Goal: Task Accomplishment & Management: Manage account settings

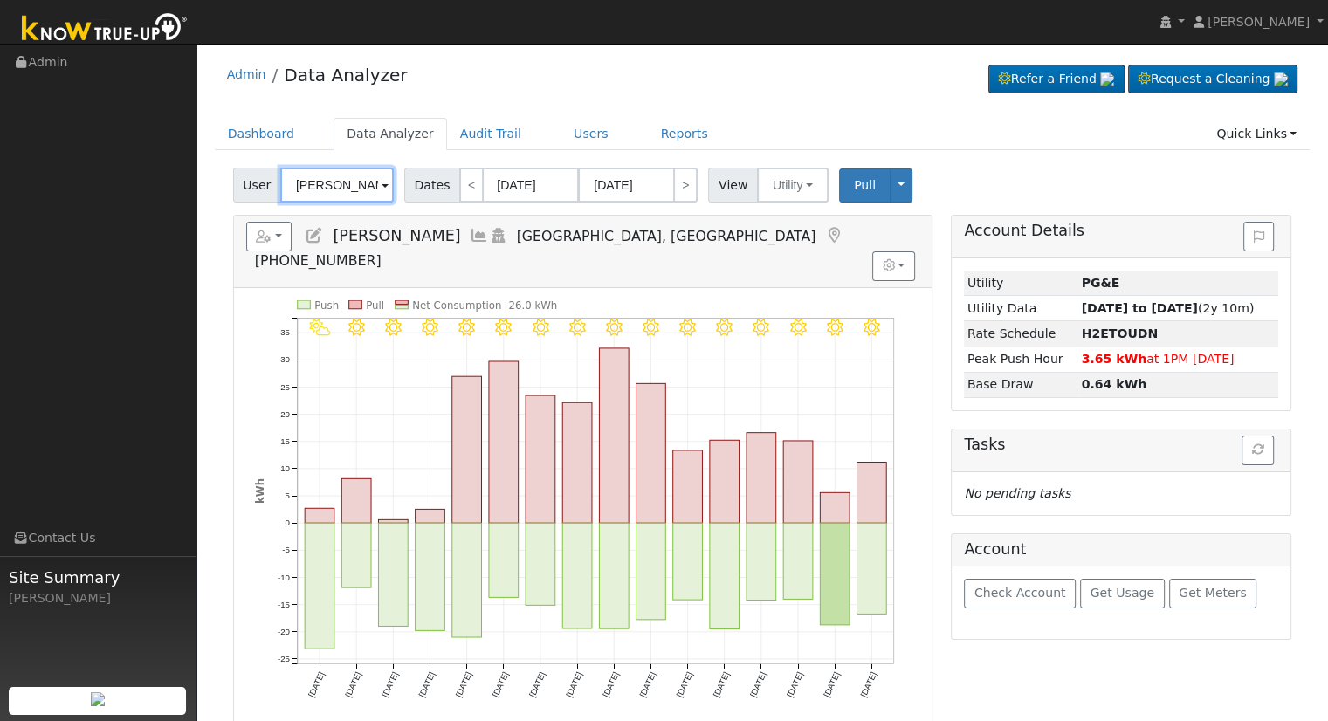
click at [311, 193] on input "[PERSON_NAME]" at bounding box center [337, 185] width 114 height 35
click at [312, 193] on input "[PERSON_NAME]" at bounding box center [337, 185] width 114 height 35
paste input "12611"
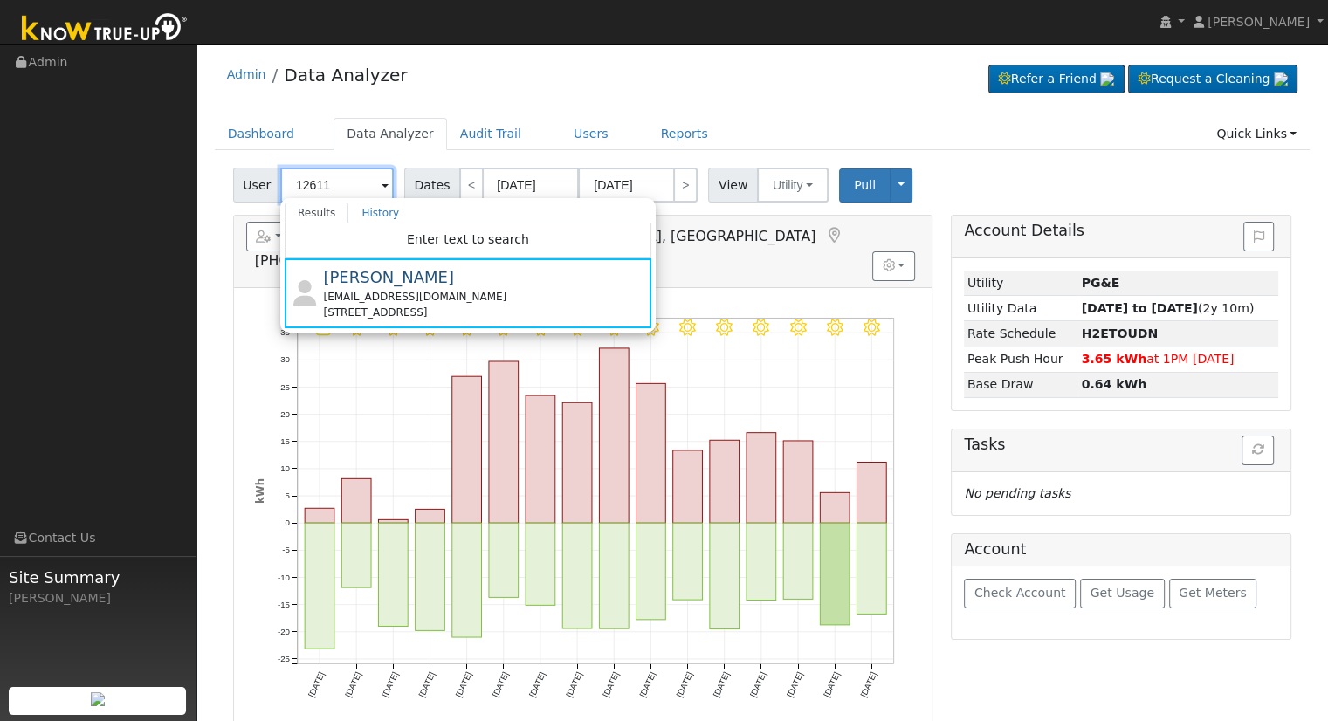
drag, startPoint x: 342, startPoint y: 188, endPoint x: 318, endPoint y: 190, distance: 24.5
click at [318, 190] on input "12611" at bounding box center [337, 185] width 114 height 35
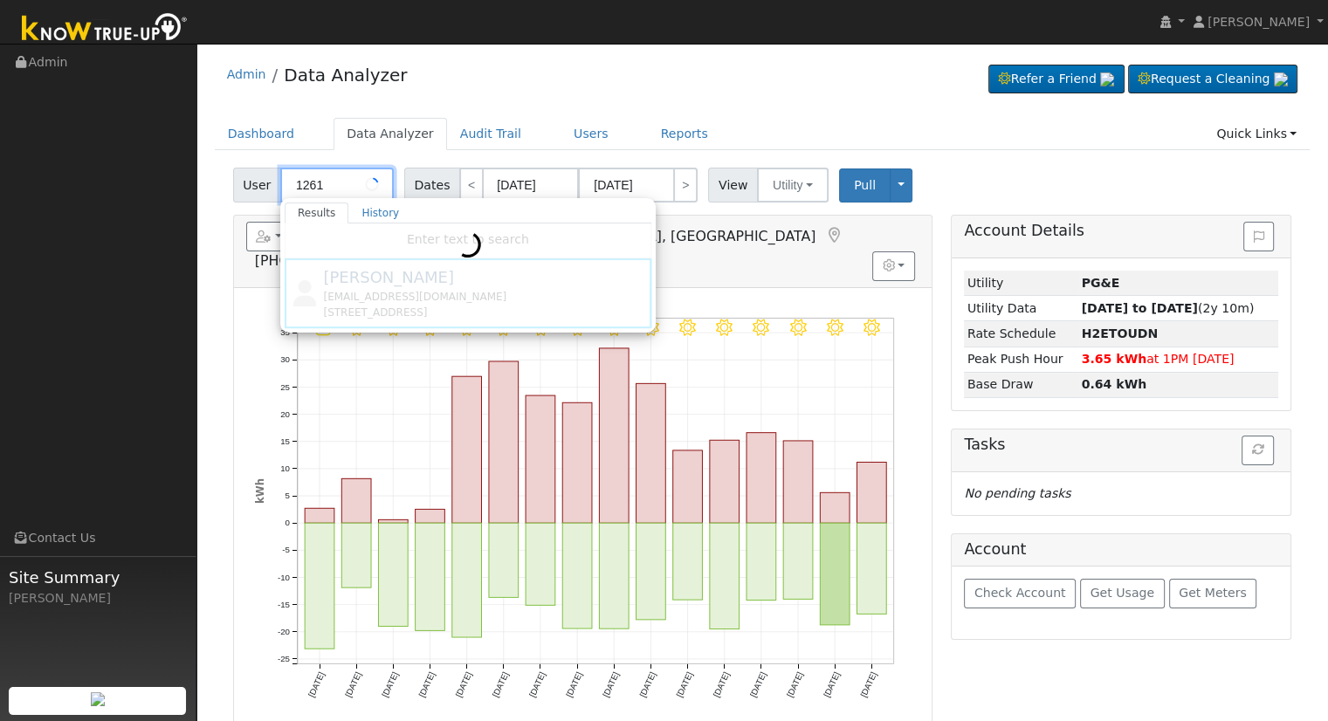
drag, startPoint x: 328, startPoint y: 189, endPoint x: 255, endPoint y: 186, distance: 73.4
click at [255, 186] on div "User 1261 Results History Enter text to search [PERSON_NAME] [EMAIL_ADDRESS][DO…" at bounding box center [315, 185] width 165 height 35
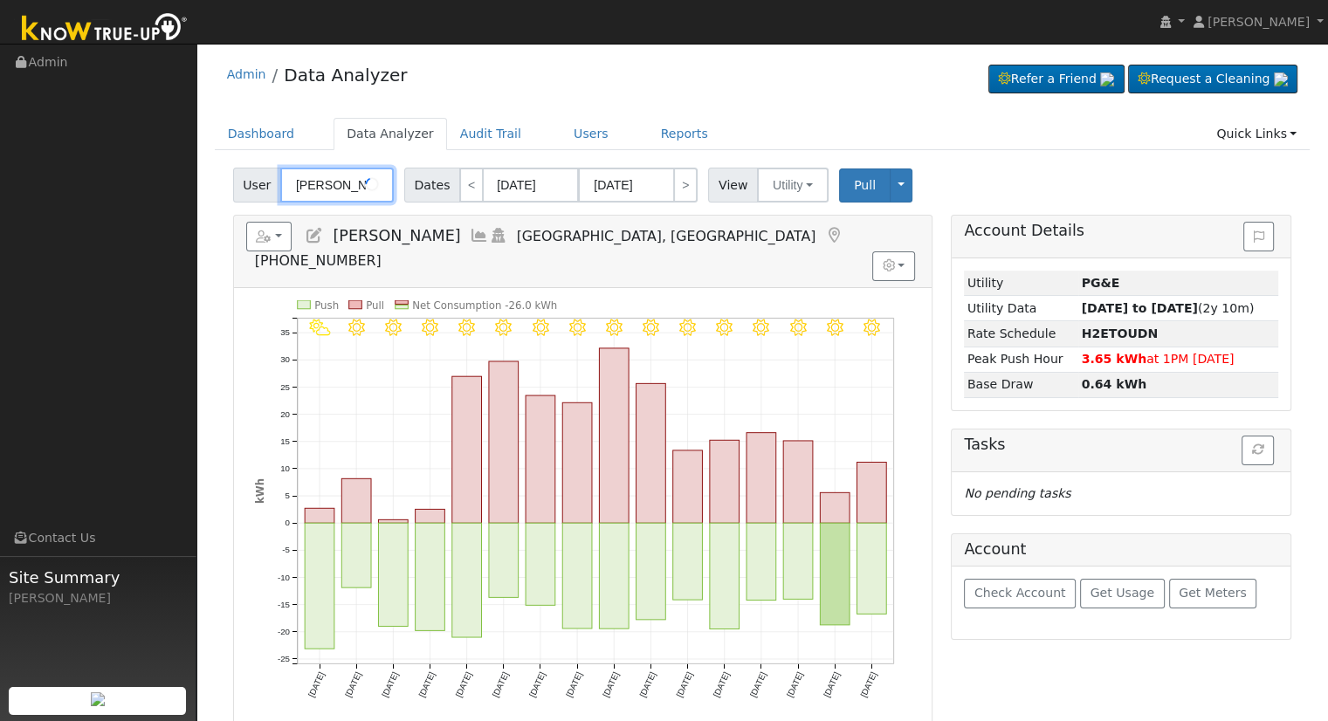
scroll to position [0, 4]
type input "[PERSON_NAME]"
paste input "[EMAIL_ADDRESS][DOMAIN_NAME]"
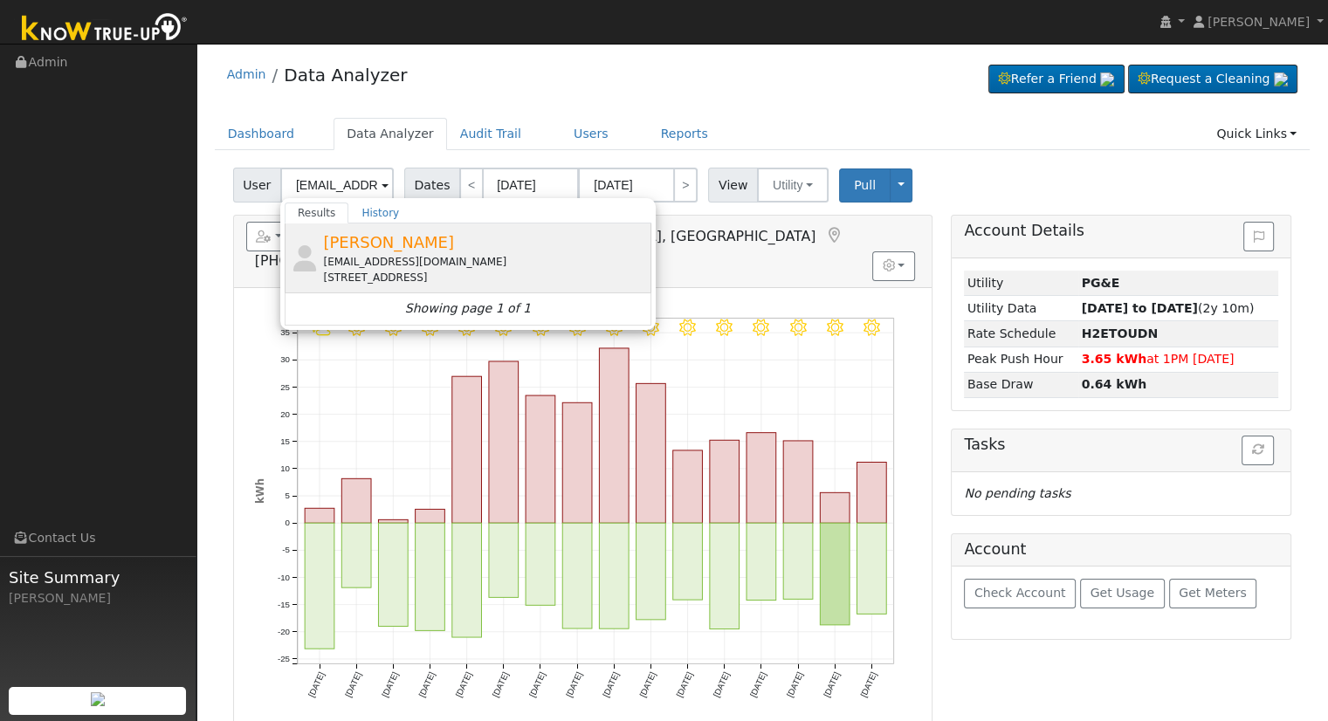
click at [396, 245] on span "[PERSON_NAME]" at bounding box center [388, 242] width 131 height 18
type input "[PERSON_NAME]"
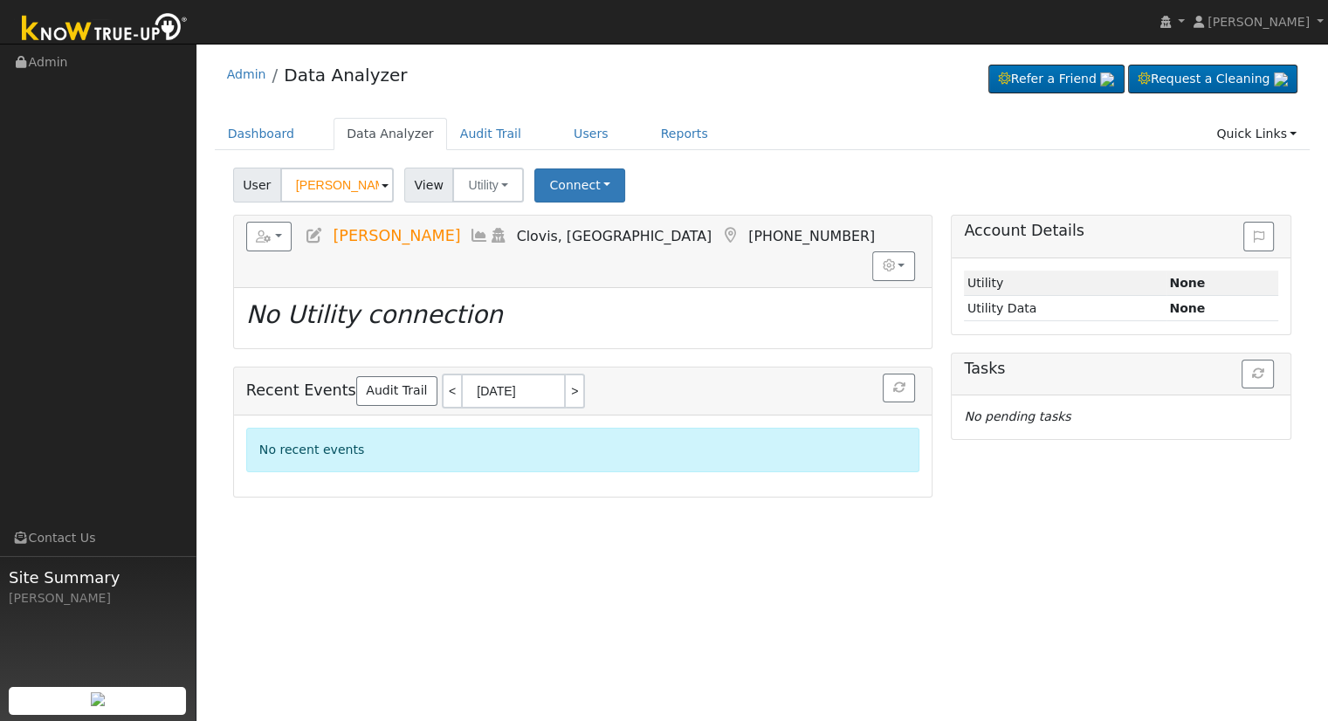
click at [315, 243] on link at bounding box center [314, 235] width 19 height 17
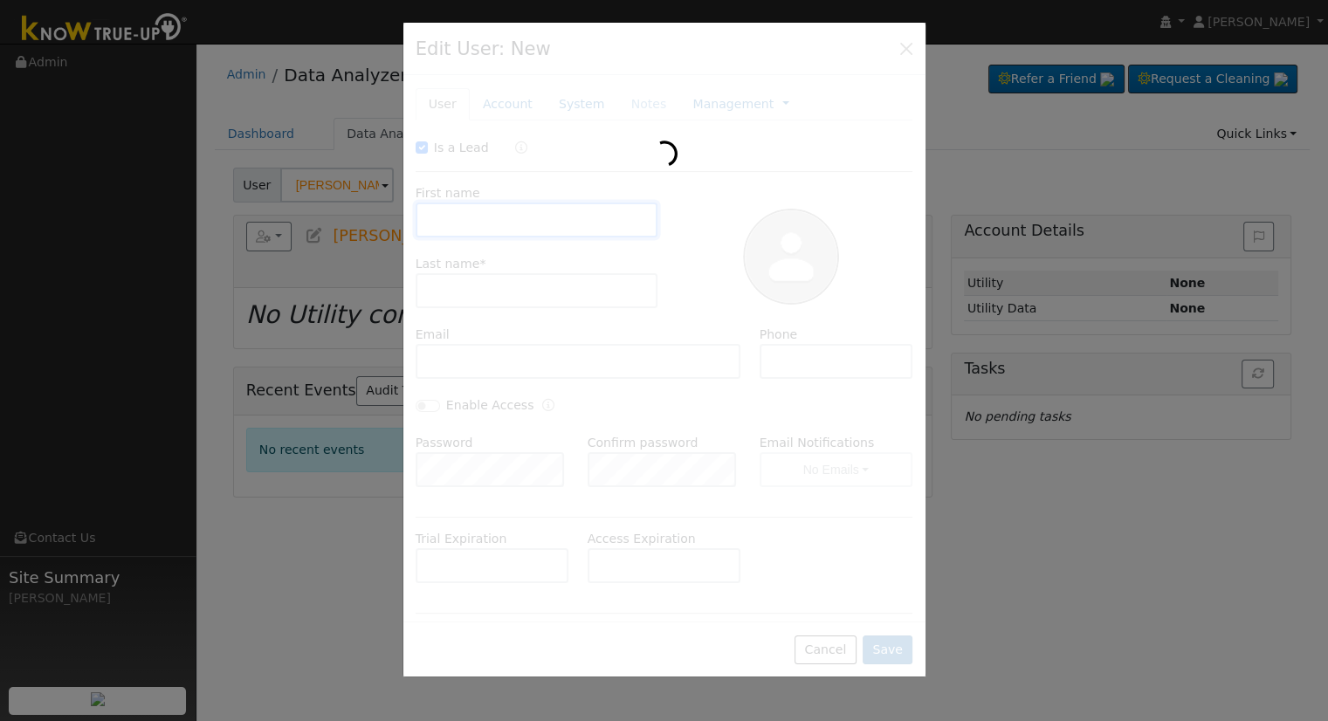
checkbox input "true"
type input "[PERSON_NAME]"
type input "[EMAIL_ADDRESS][DOMAIN_NAME]"
type input "[PHONE_NUMBER]"
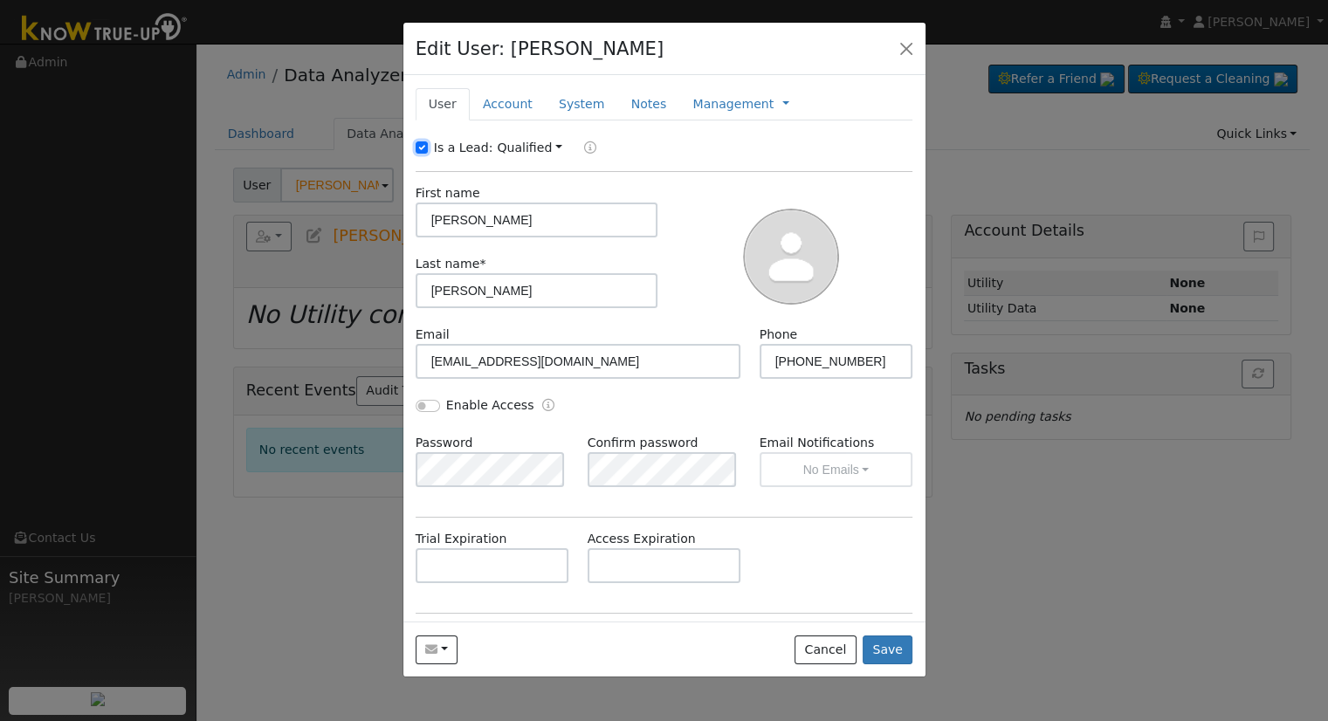
click at [422, 141] on input "Is a Lead:" at bounding box center [422, 147] width 12 height 12
checkbox input "false"
drag, startPoint x: 493, startPoint y: 217, endPoint x: 426, endPoint y: 213, distance: 66.5
click at [426, 213] on input "[PERSON_NAME]" at bounding box center [537, 220] width 243 height 35
paste input "& [PERSON_NAME]"
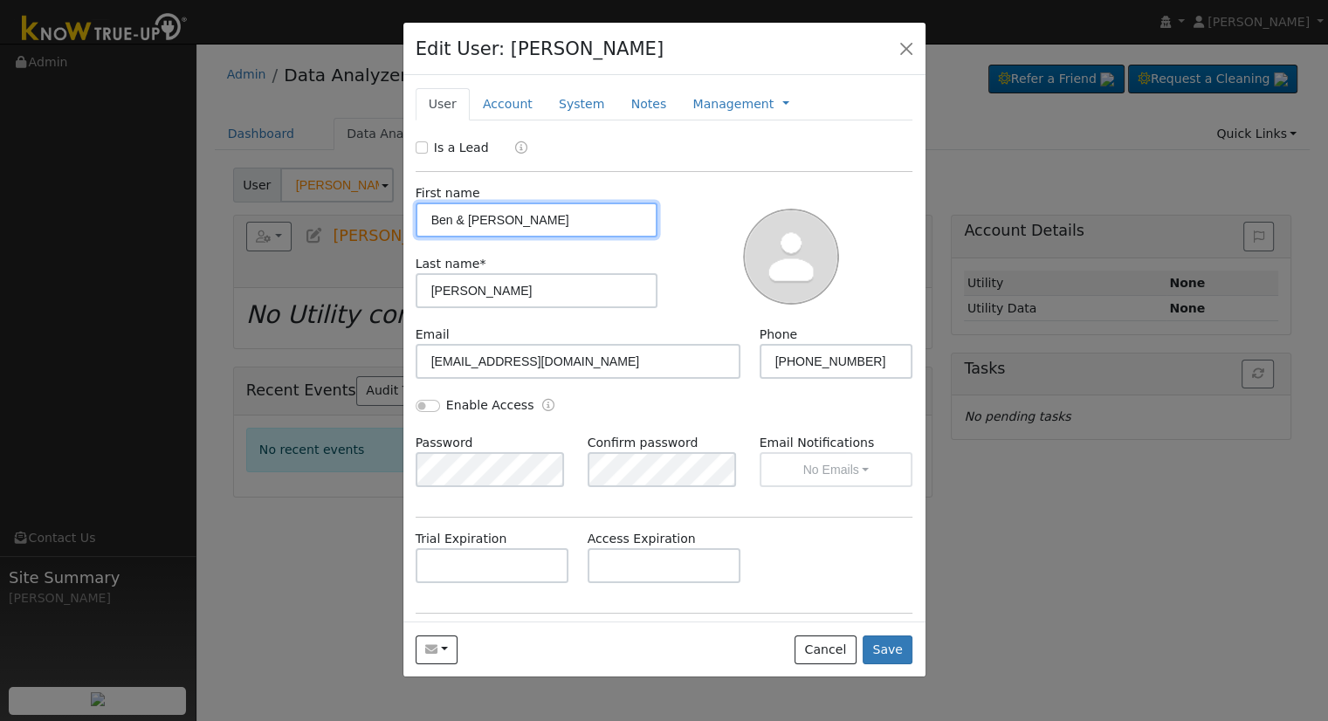
click at [433, 218] on input "Ben & [PERSON_NAME]" at bounding box center [537, 220] width 243 height 35
type input "Ben & [PERSON_NAME]"
click at [426, 402] on input "Enable Access" at bounding box center [428, 406] width 24 height 12
checkbox input "true"
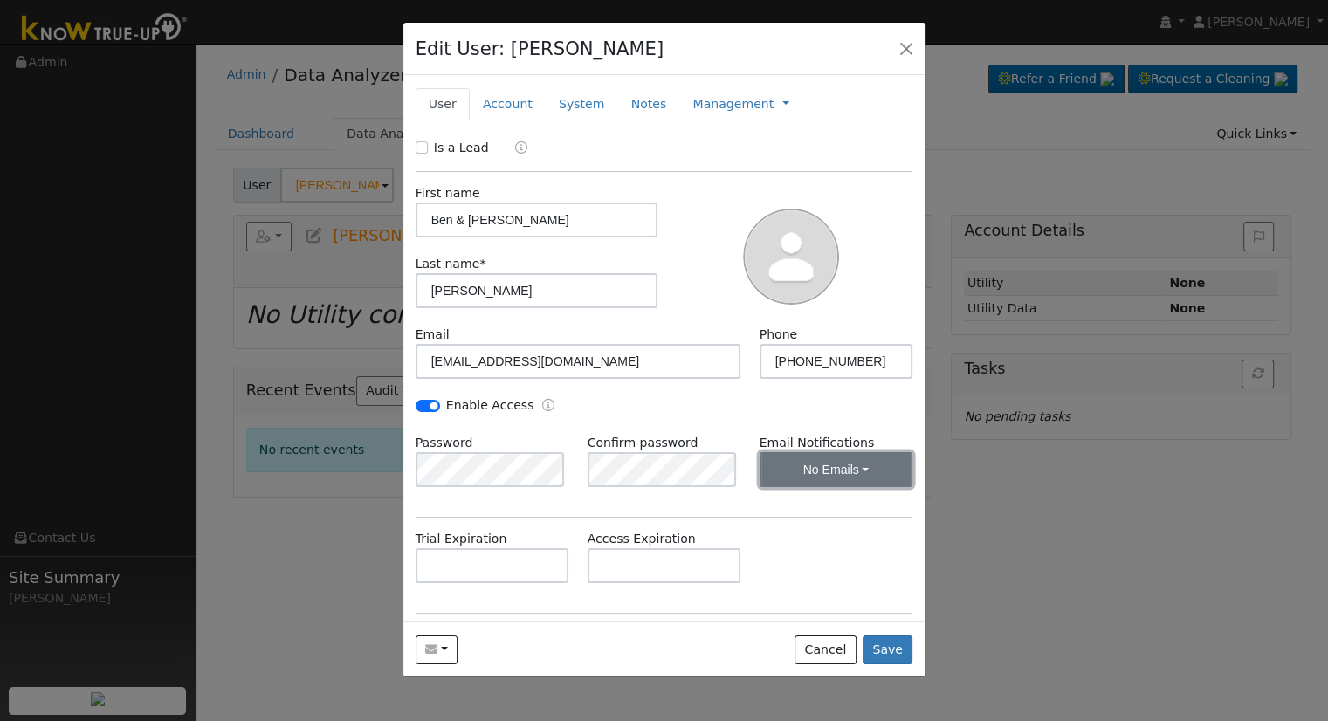
click at [812, 462] on button "No Emails" at bounding box center [837, 469] width 154 height 35
click at [816, 535] on link "Weekly Emails" at bounding box center [812, 532] width 121 height 24
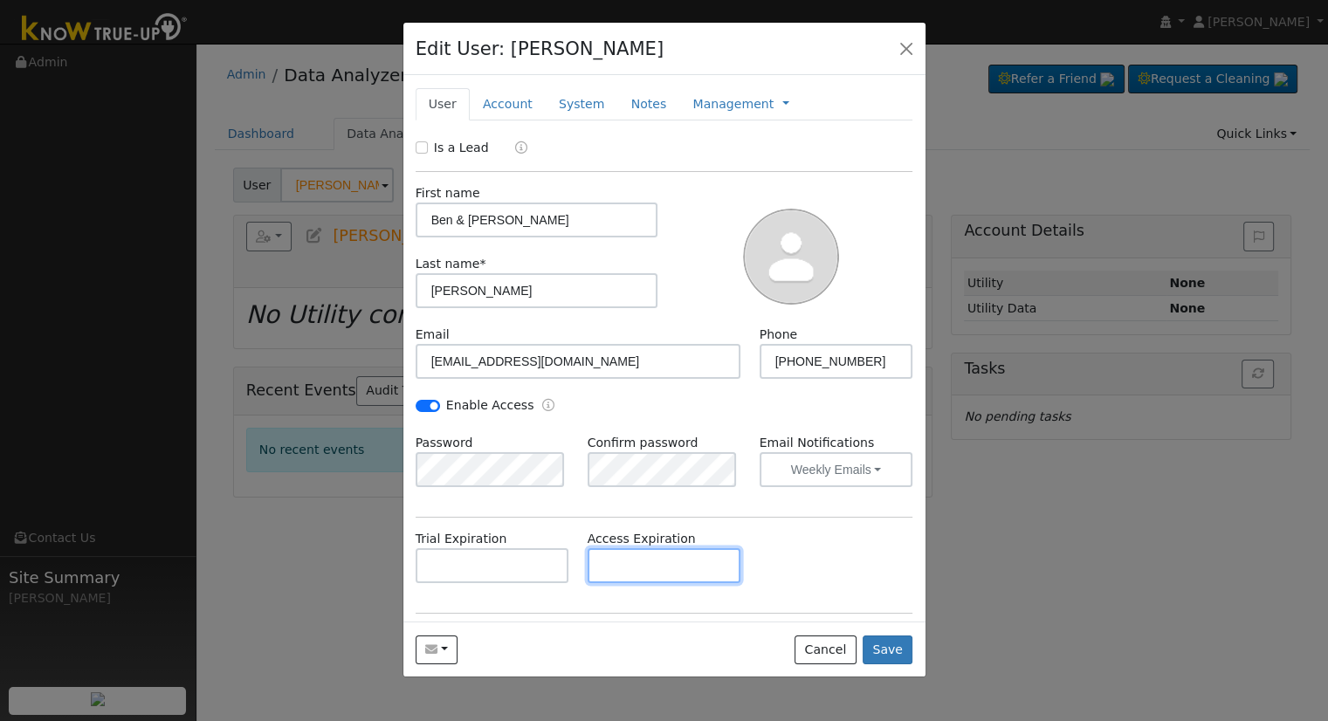
click at [678, 555] on input "text" at bounding box center [665, 565] width 154 height 35
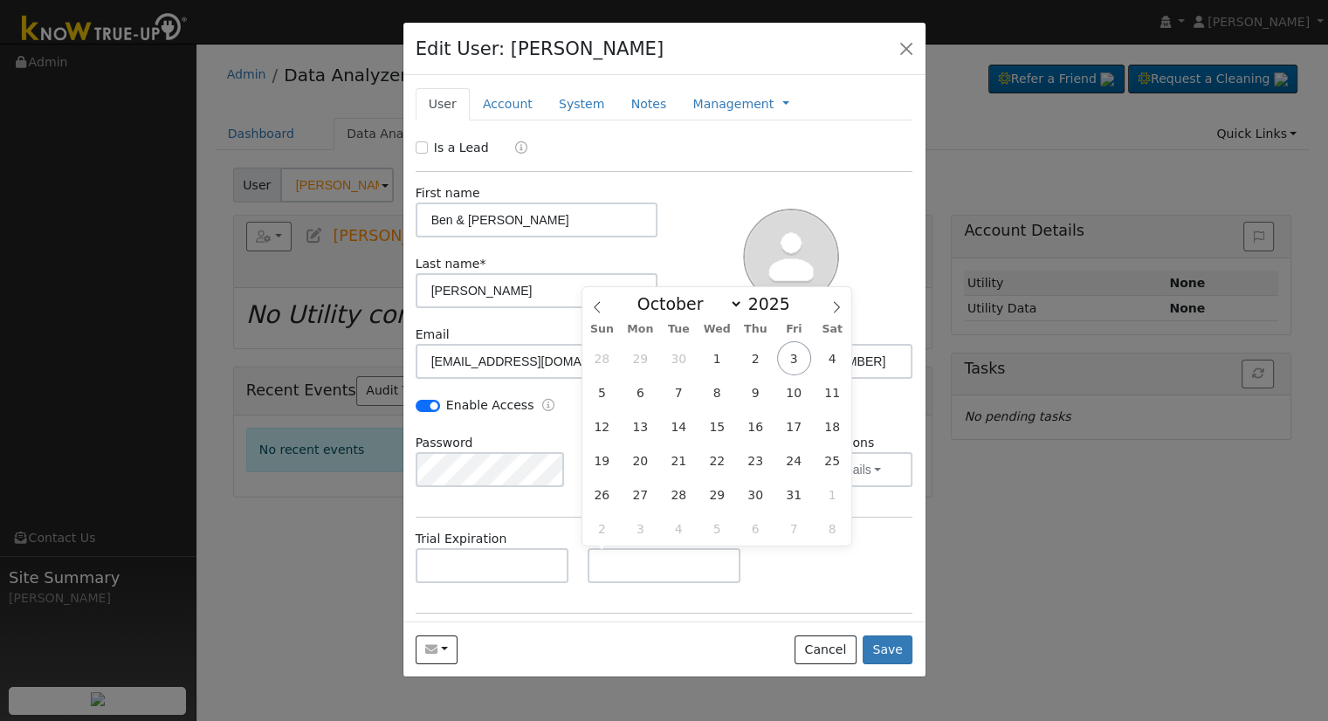
click at [843, 544] on div "28 29 30 1 2 3 4 5 6 7 8 9 10 11 12 13 14 15 16 17 18 19 20 21 22 23 24 25 26 2…" at bounding box center [716, 443] width 269 height 204
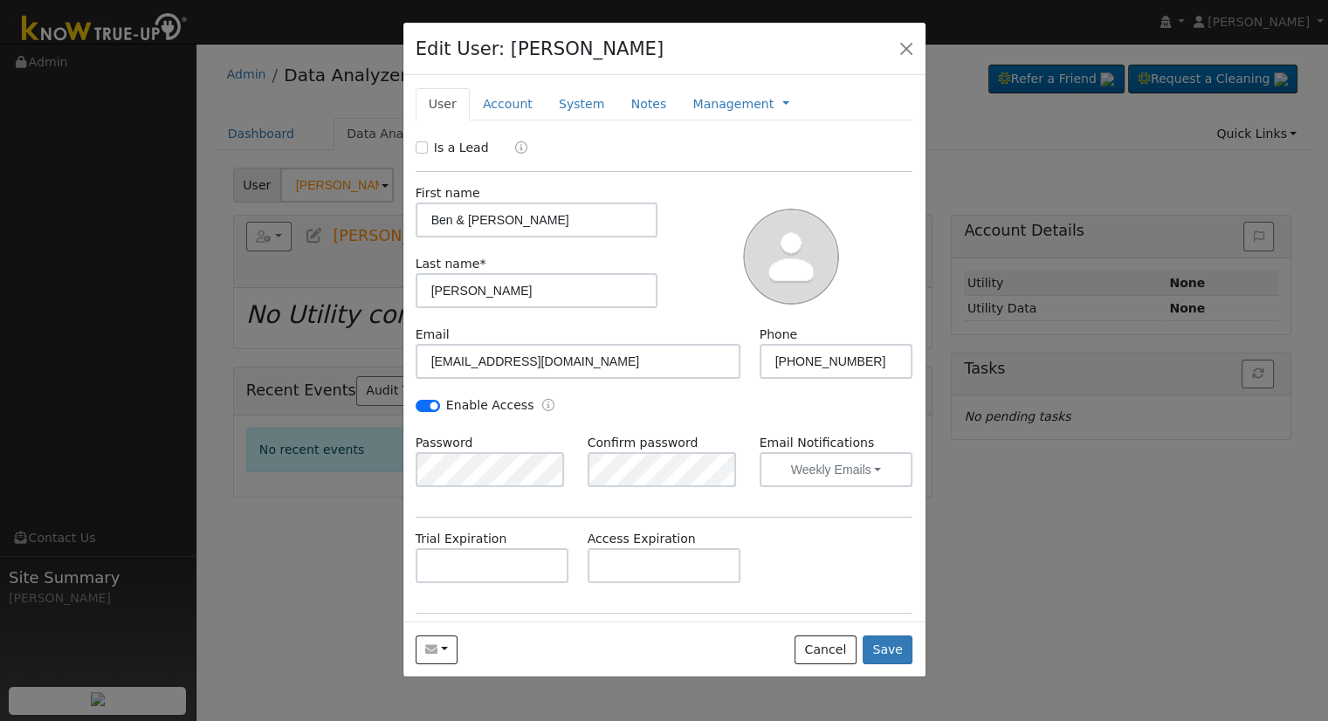
click at [872, 553] on div "Trial Expiration Access Expiration" at bounding box center [664, 565] width 516 height 71
click at [370, 448] on div "Edit User: [PERSON_NAME] Default Account Default Account [STREET_ADDRESS] Prima…" at bounding box center [664, 360] width 1328 height 721
click at [565, 472] on div "Password Confirm password Email Notifications Weekly Emails No Emails Weekly Em…" at bounding box center [664, 469] width 516 height 71
click at [508, 98] on link "Account" at bounding box center [508, 104] width 76 height 32
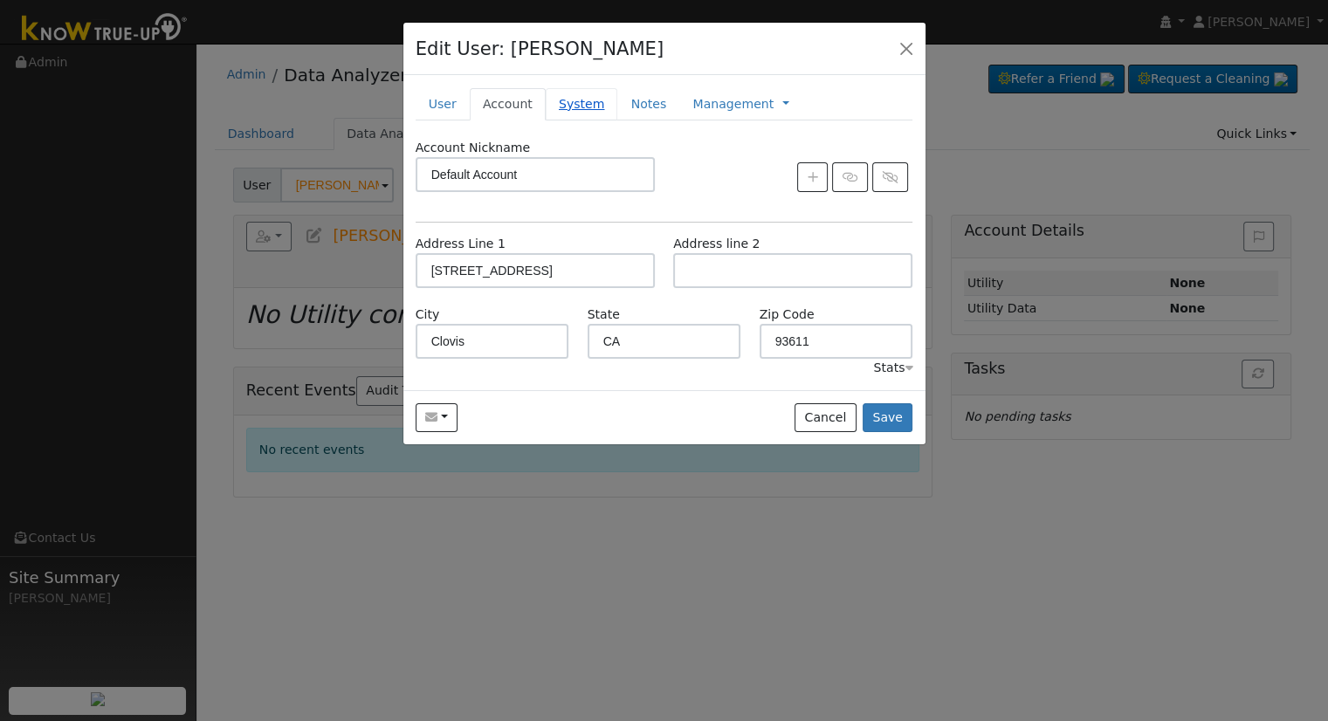
click at [555, 101] on link "System" at bounding box center [582, 104] width 72 height 32
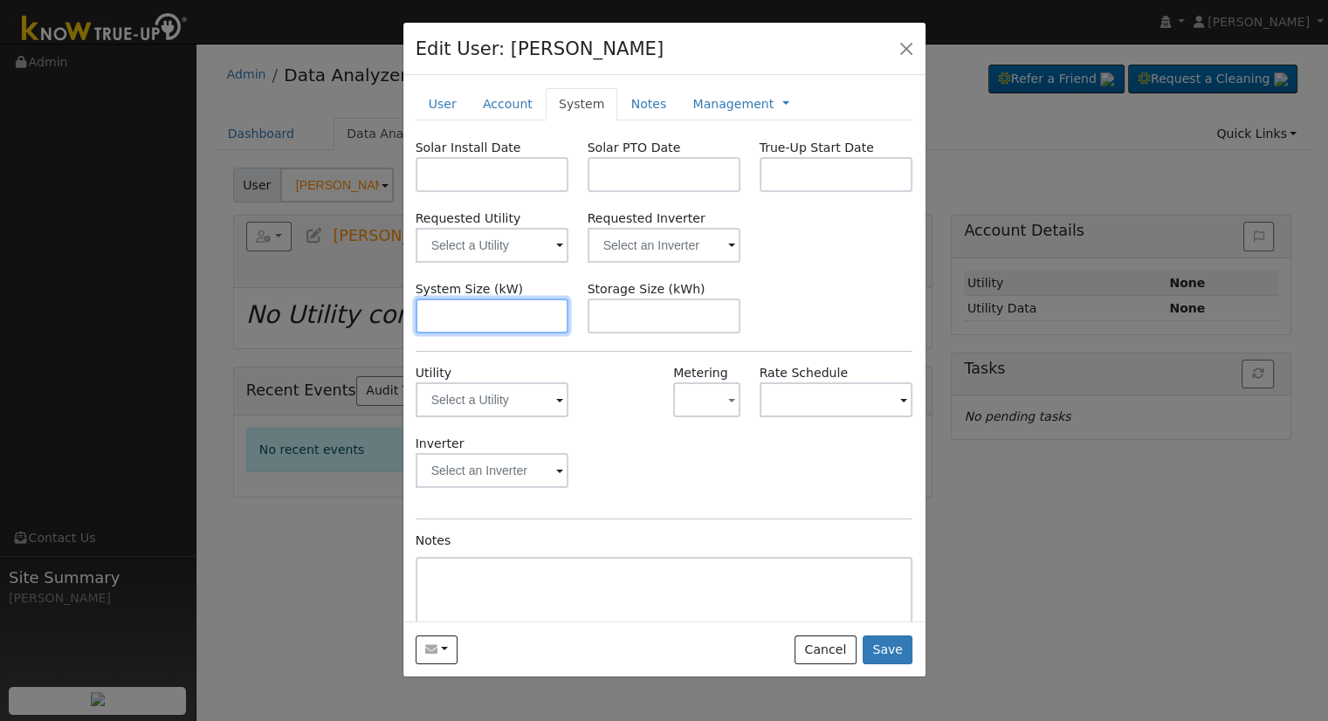
click at [461, 324] on input "text" at bounding box center [493, 316] width 154 height 35
paste input "17.630"
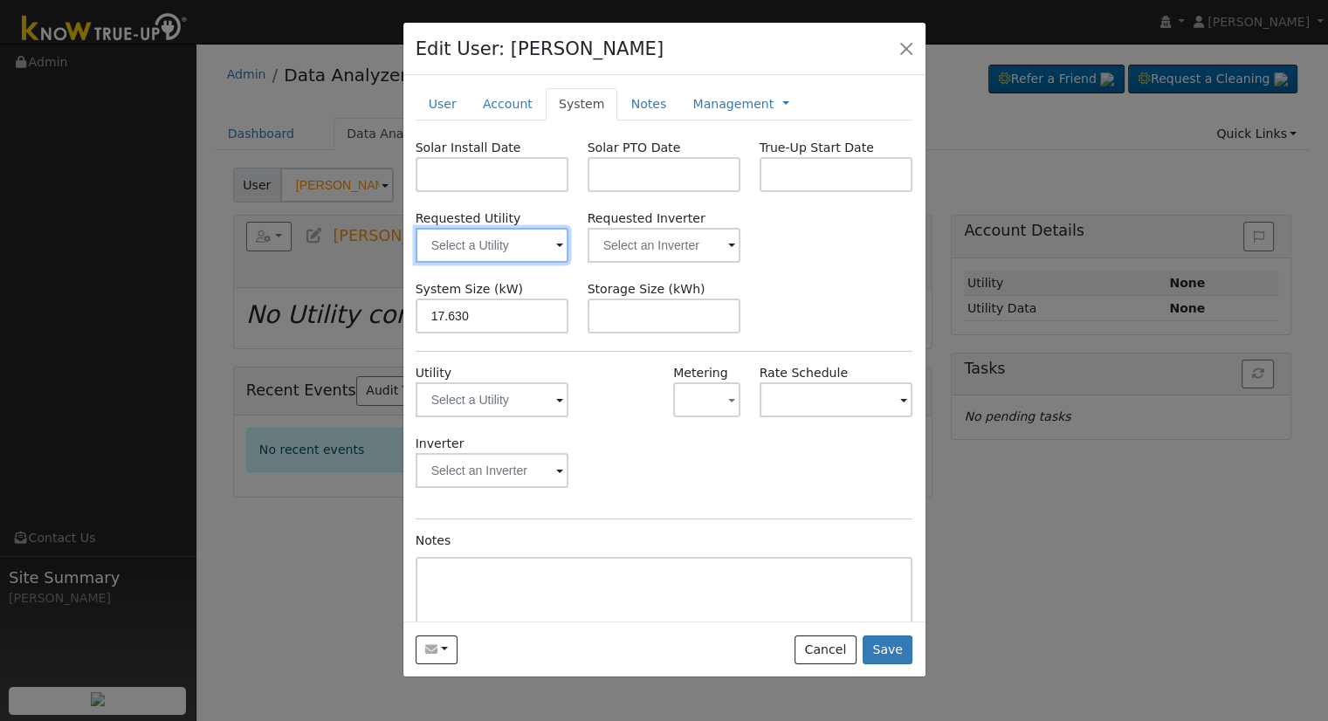
type input "17.6"
click at [457, 245] on input "text" at bounding box center [493, 245] width 154 height 35
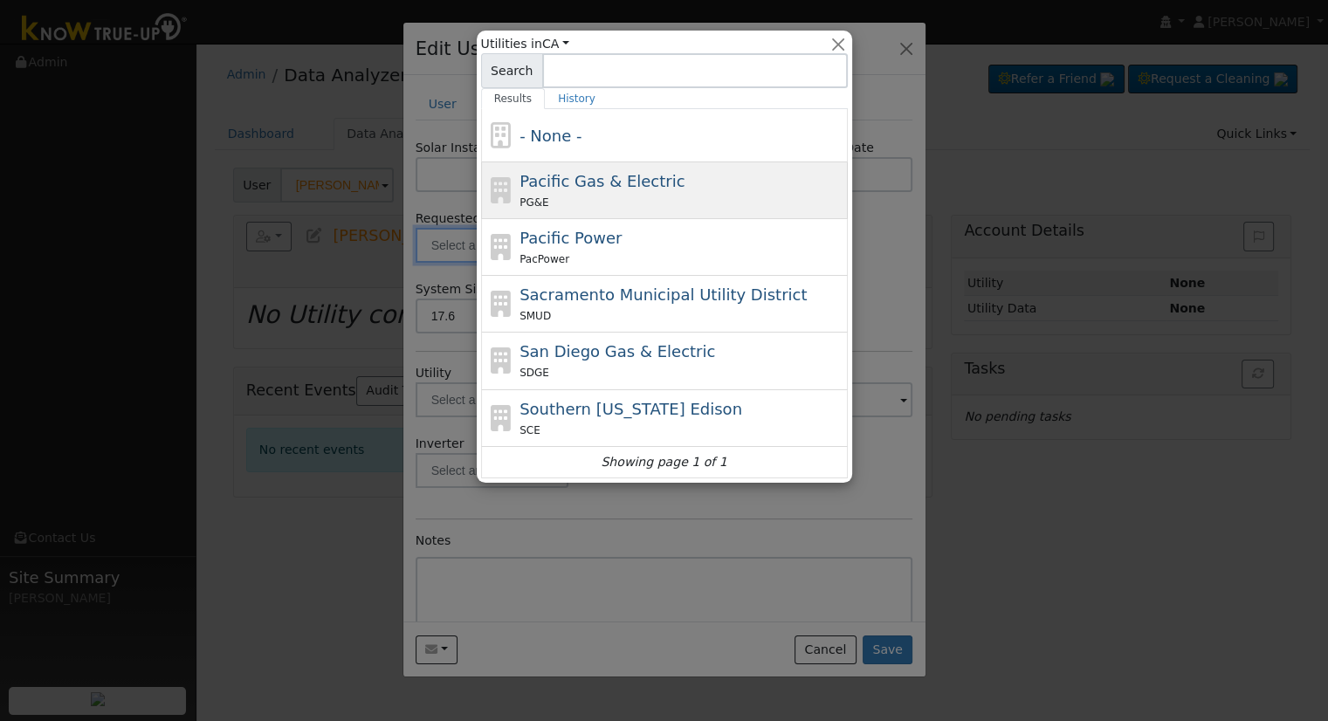
click at [514, 207] on div "Pacific Gas & Electric PG&E" at bounding box center [664, 190] width 367 height 57
type input "Pacific Gas & Electric"
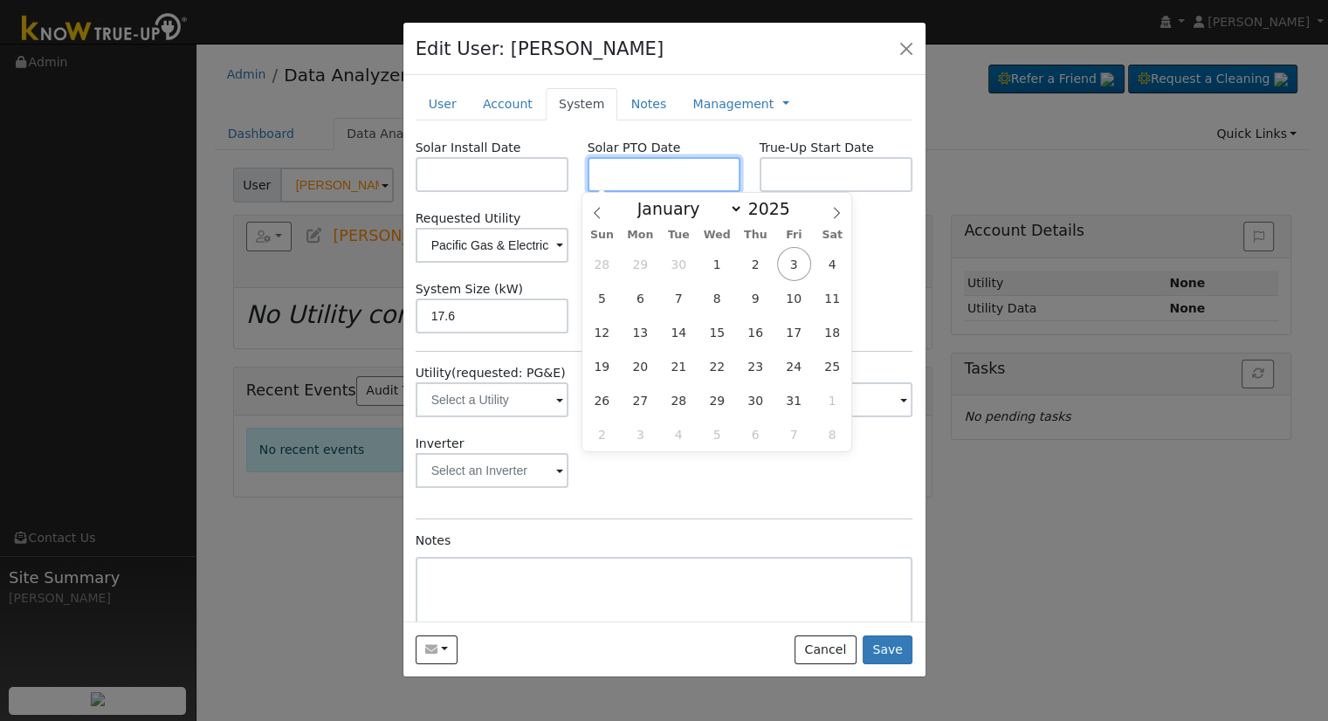
click at [623, 179] on input "text" at bounding box center [665, 174] width 154 height 35
paste input "[DATE]"
type input "[DATE]"
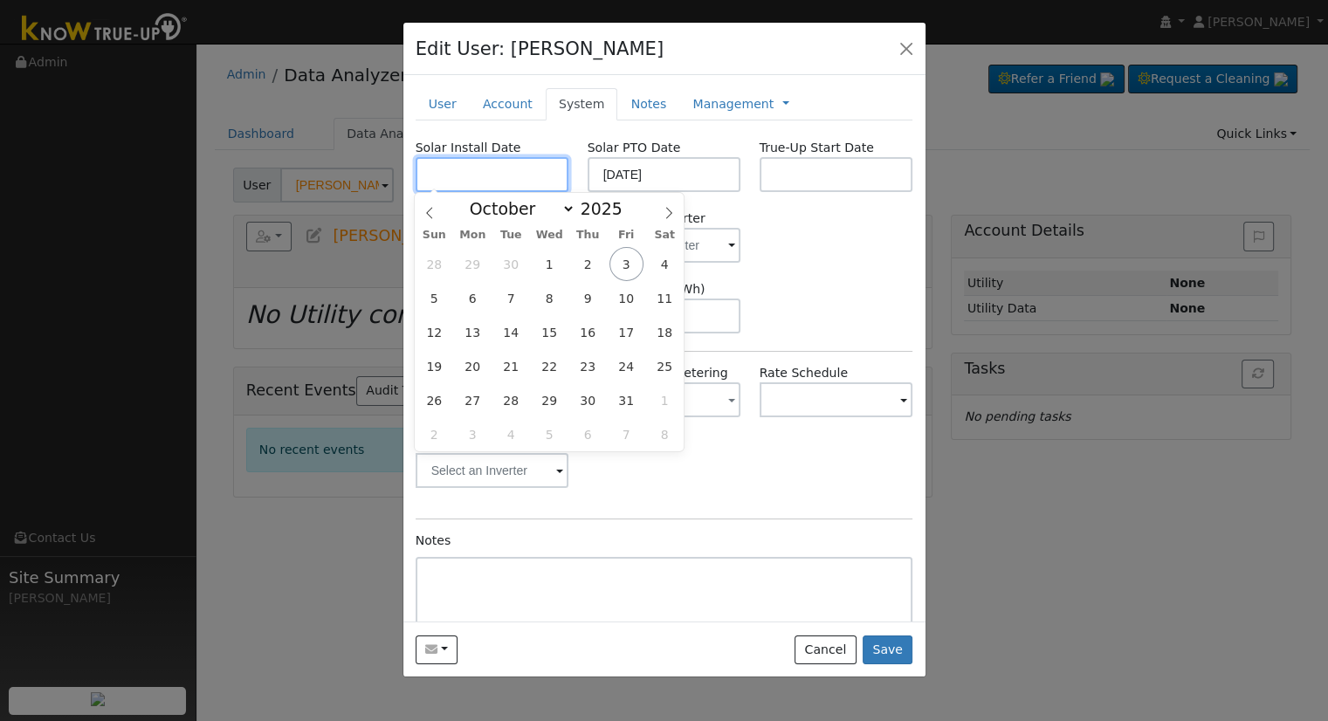
click at [486, 175] on input "text" at bounding box center [493, 174] width 154 height 35
click at [490, 146] on label "Solar Install Date" at bounding box center [469, 148] width 106 height 18
click at [516, 183] on input "text" at bounding box center [493, 174] width 154 height 35
paste input "[DATE]"
type input "[DATE]"
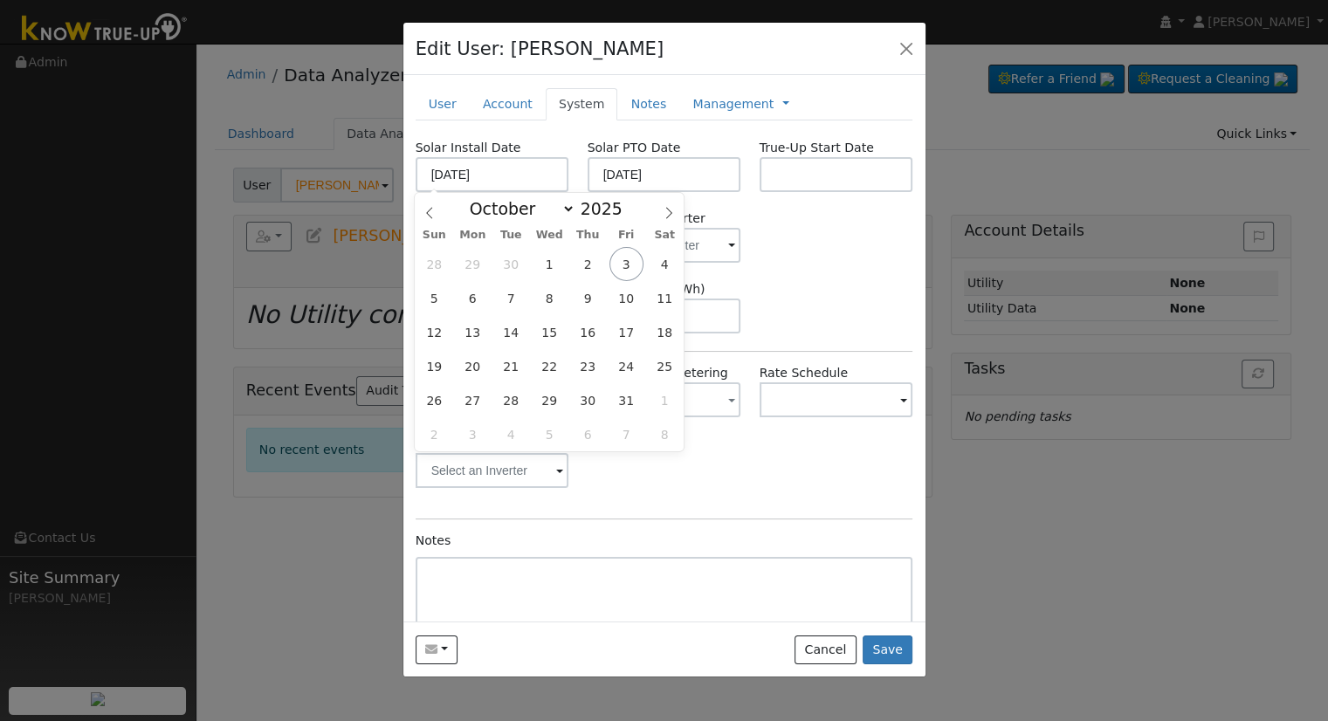
select select "8"
drag, startPoint x: 769, startPoint y: 284, endPoint x: 747, endPoint y: 280, distance: 23.0
click at [769, 282] on div "System Size (kW) 17.6 Storage Size (kWh)" at bounding box center [664, 306] width 516 height 53
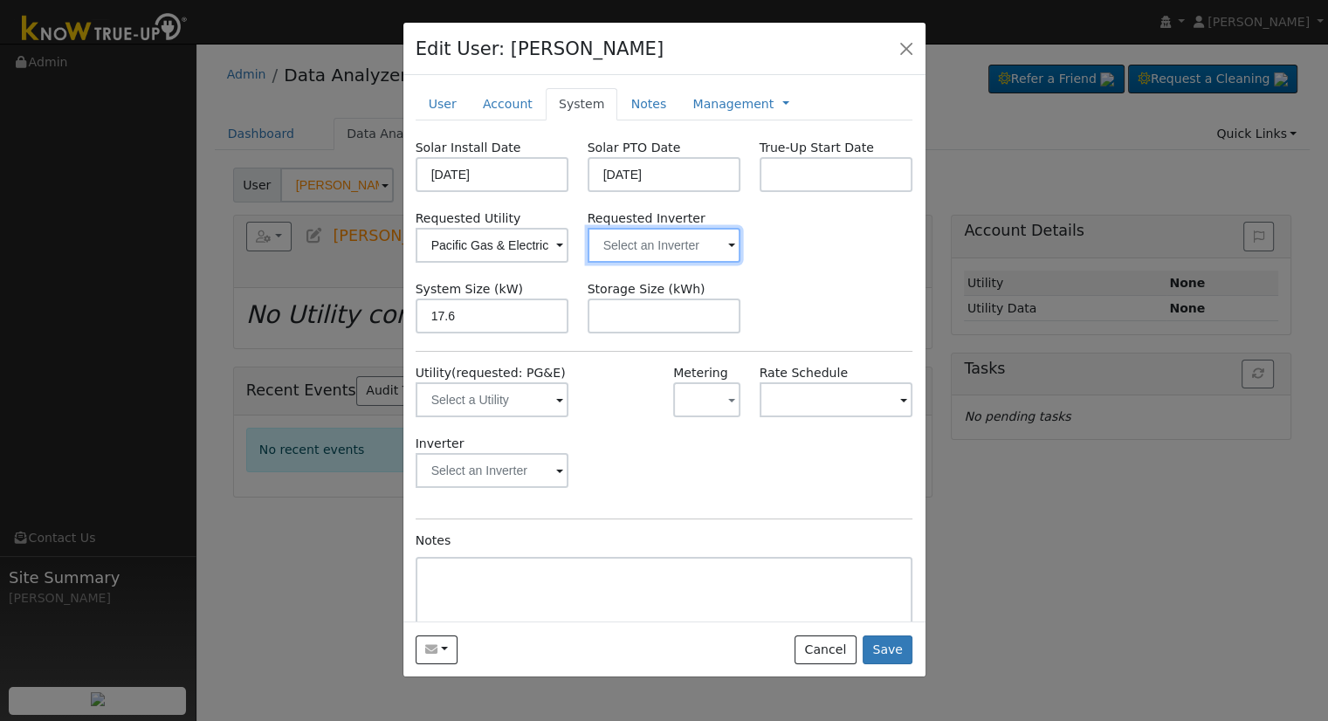
click at [679, 255] on input "text" at bounding box center [665, 245] width 154 height 35
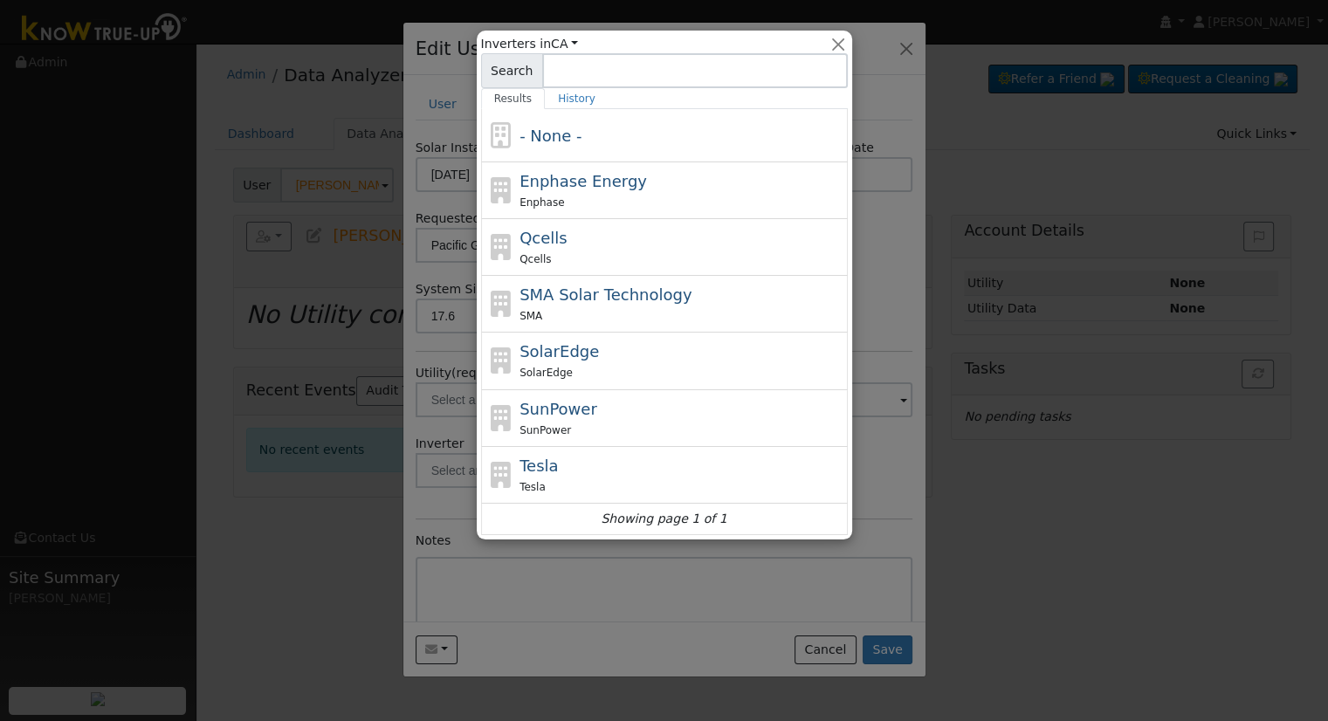
click at [879, 279] on div at bounding box center [664, 360] width 1328 height 721
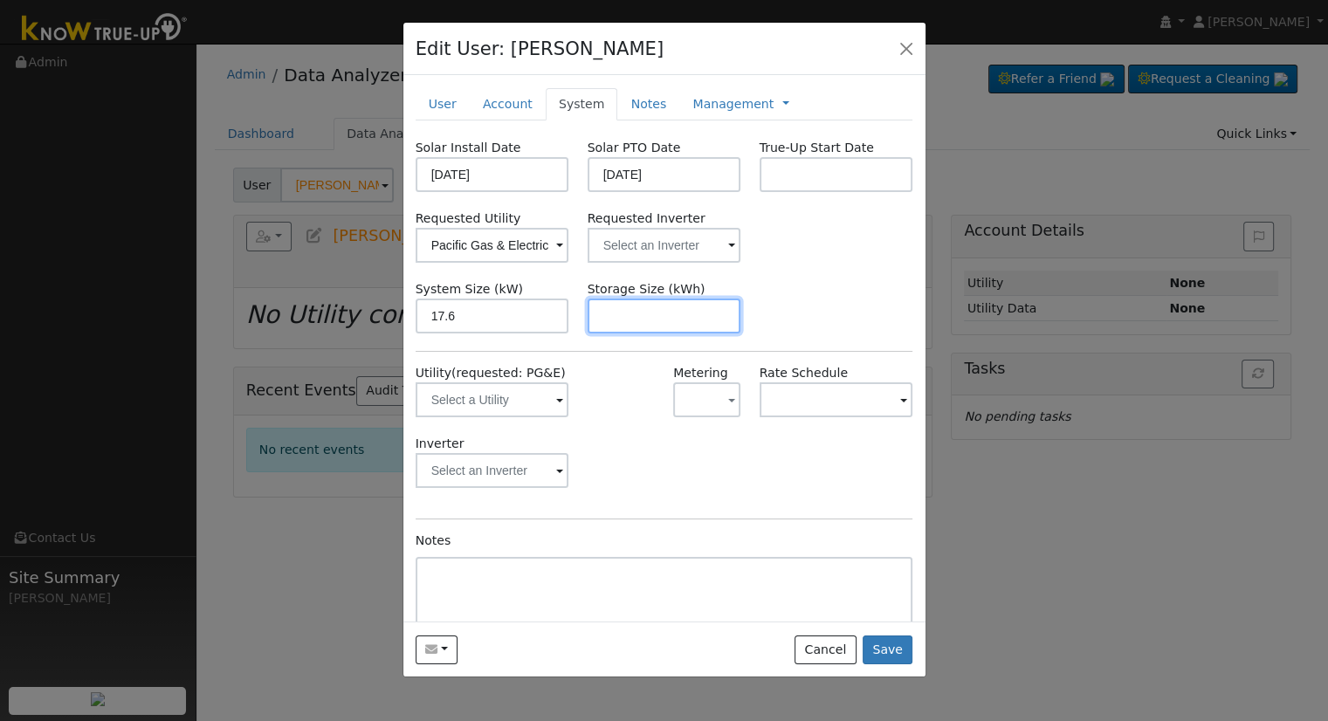
click at [656, 305] on input "text" at bounding box center [665, 316] width 154 height 35
click at [646, 305] on input "text" at bounding box center [665, 316] width 154 height 35
paste input "30.60"
type input "30.6"
click at [636, 107] on link "Notes" at bounding box center [648, 104] width 62 height 32
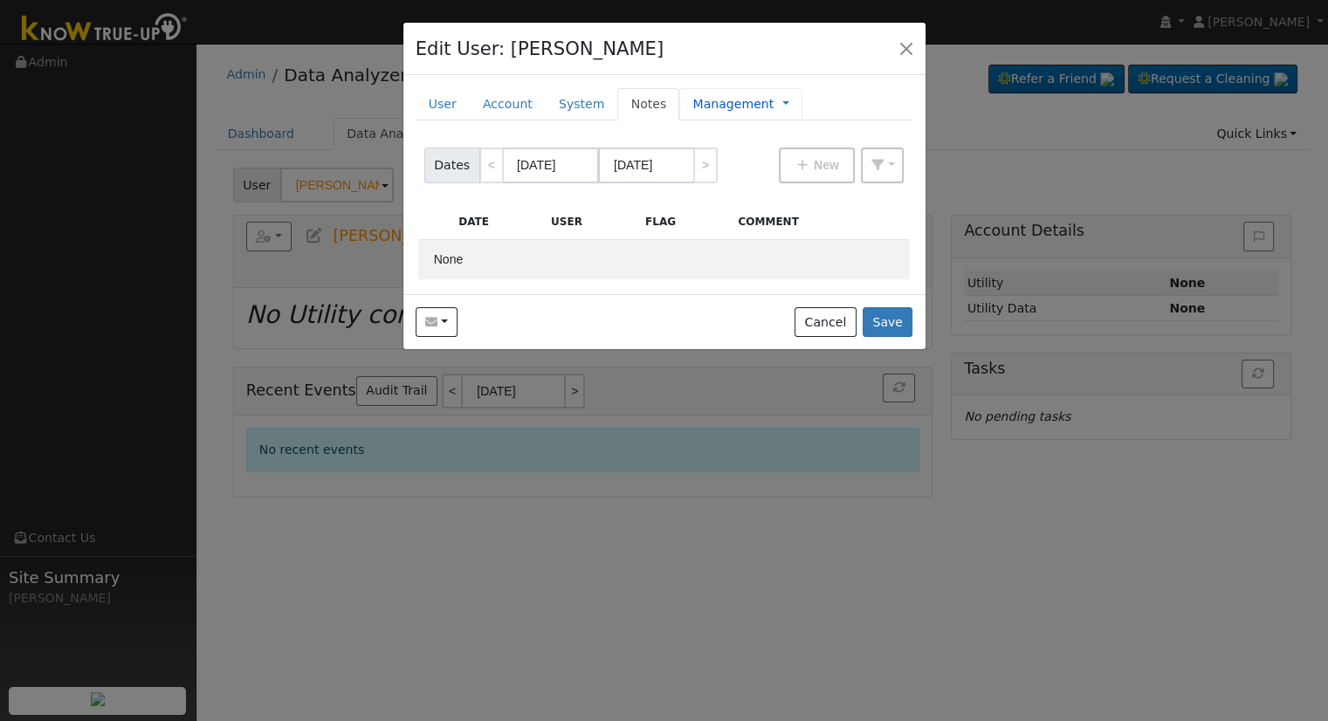
click at [693, 100] on link "Management" at bounding box center [733, 104] width 81 height 18
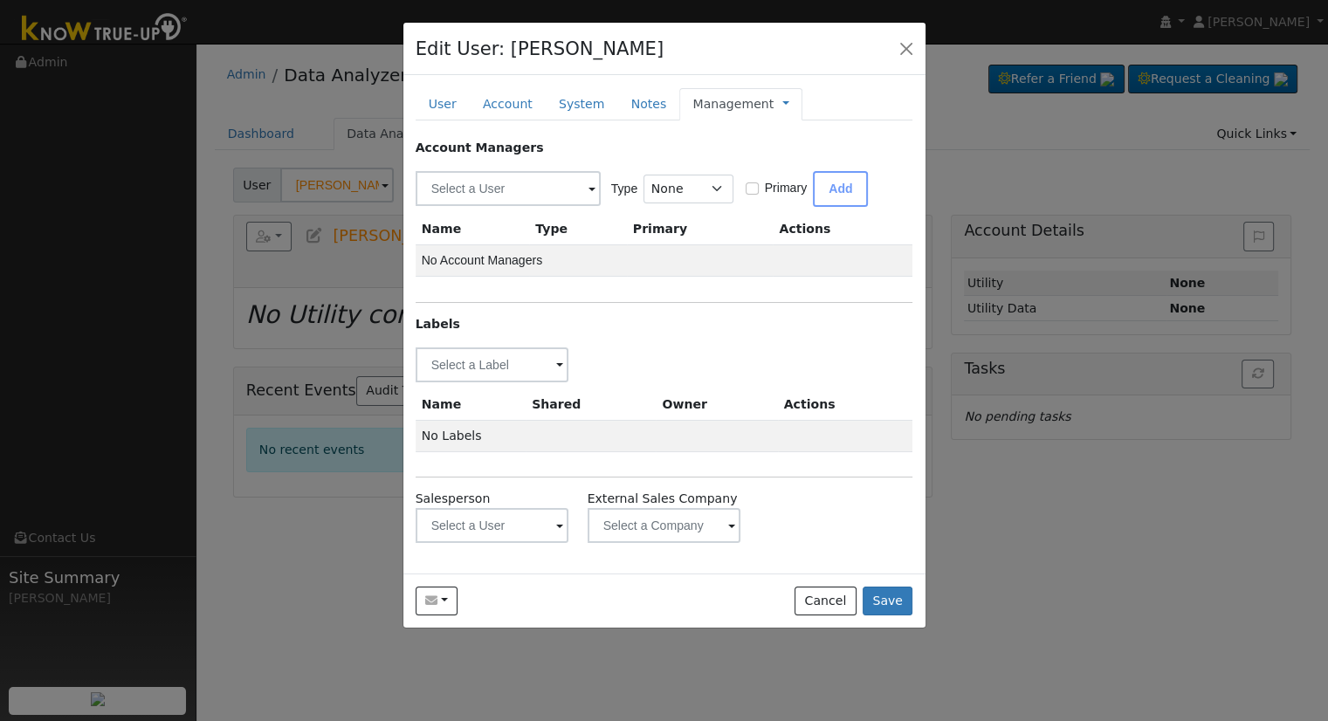
click at [532, 341] on div "Account Managers Type None Manager Sales Other Primary Add Name Type Primary Ac…" at bounding box center [665, 341] width 498 height 405
click at [454, 349] on input "text" at bounding box center [493, 365] width 154 height 35
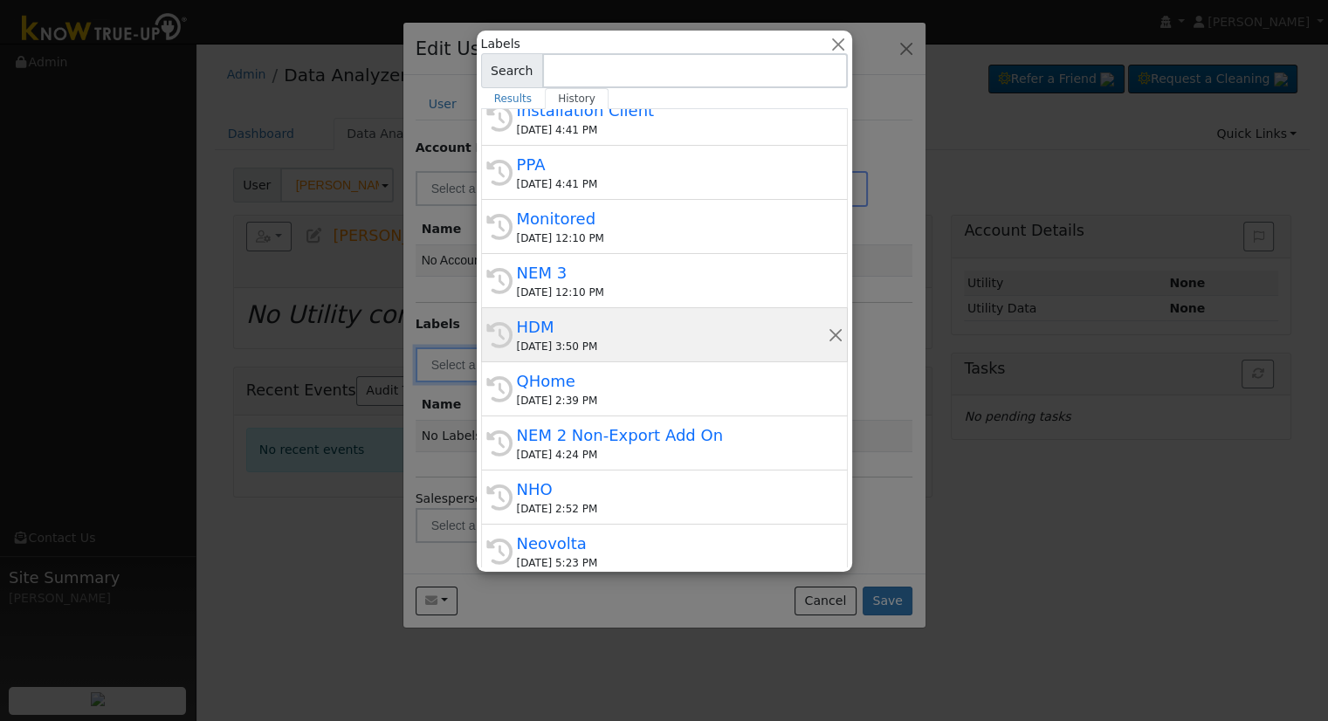
scroll to position [385, 0]
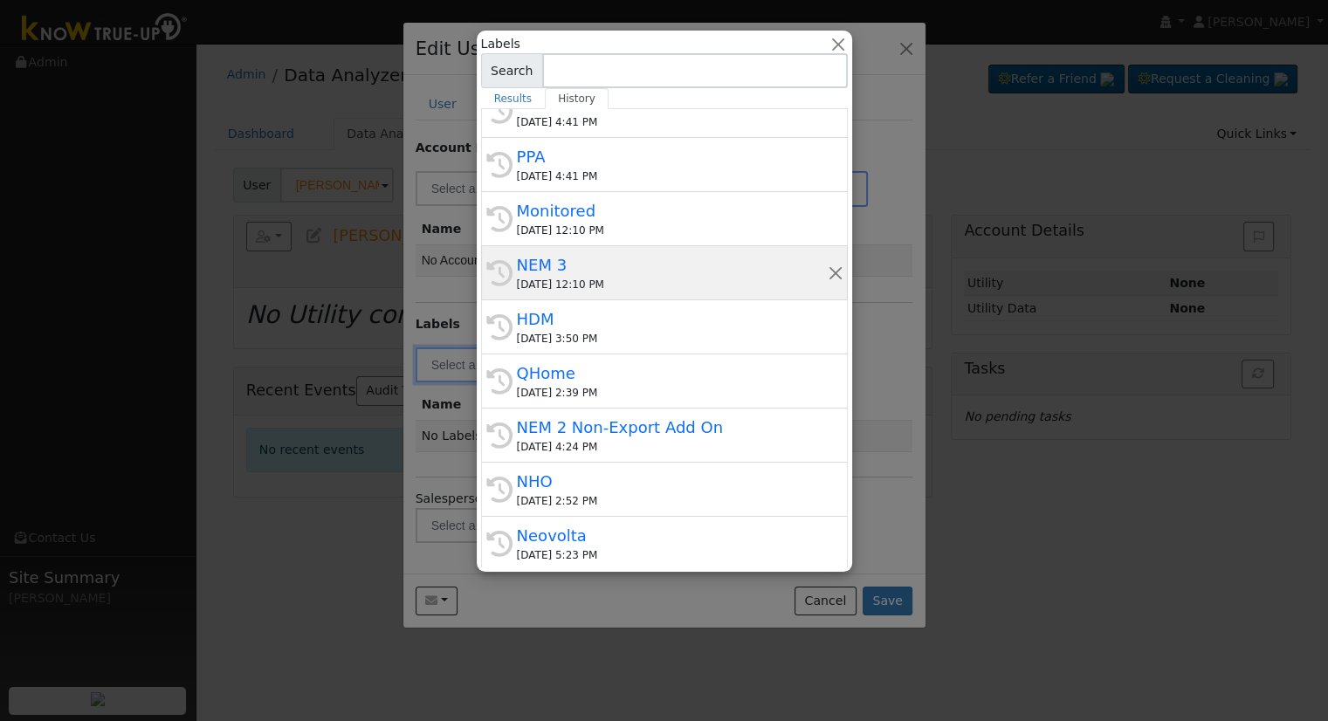
click at [576, 247] on div "History NEM 3 [DATE] 12:10 PM" at bounding box center [664, 273] width 367 height 54
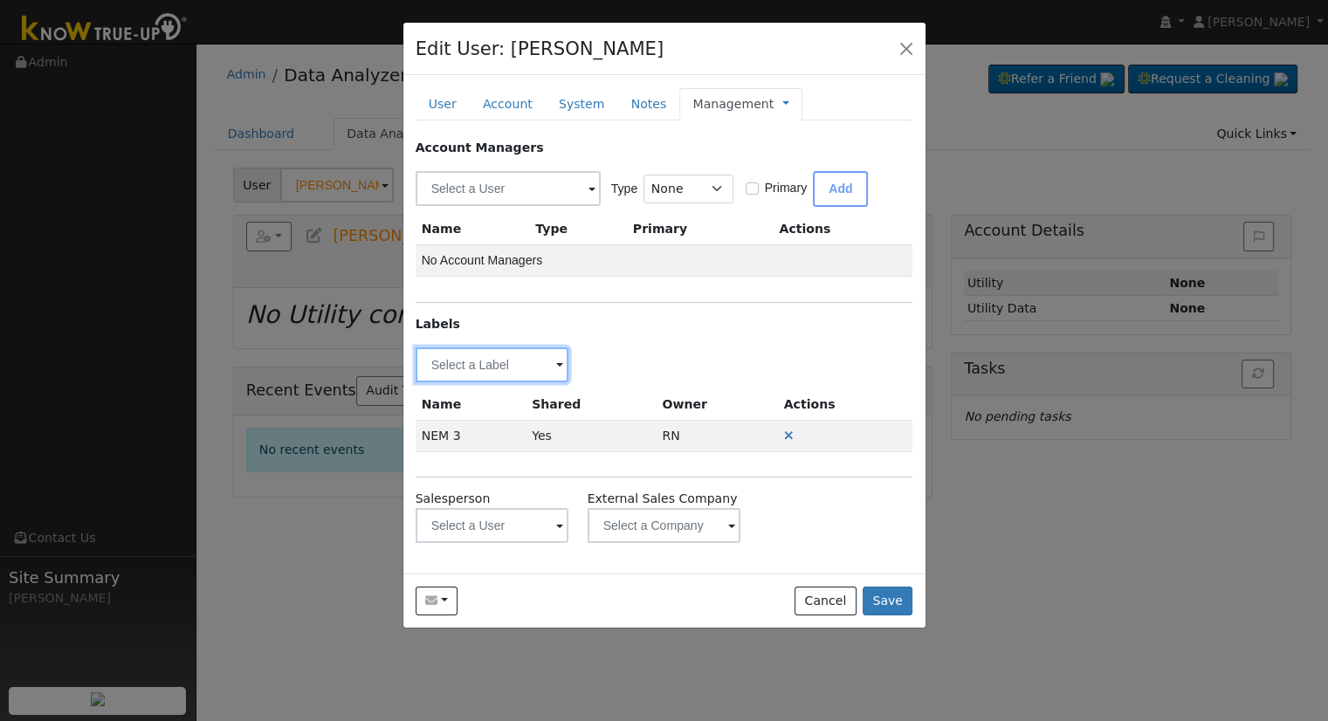
click at [533, 363] on input "text" at bounding box center [493, 365] width 154 height 35
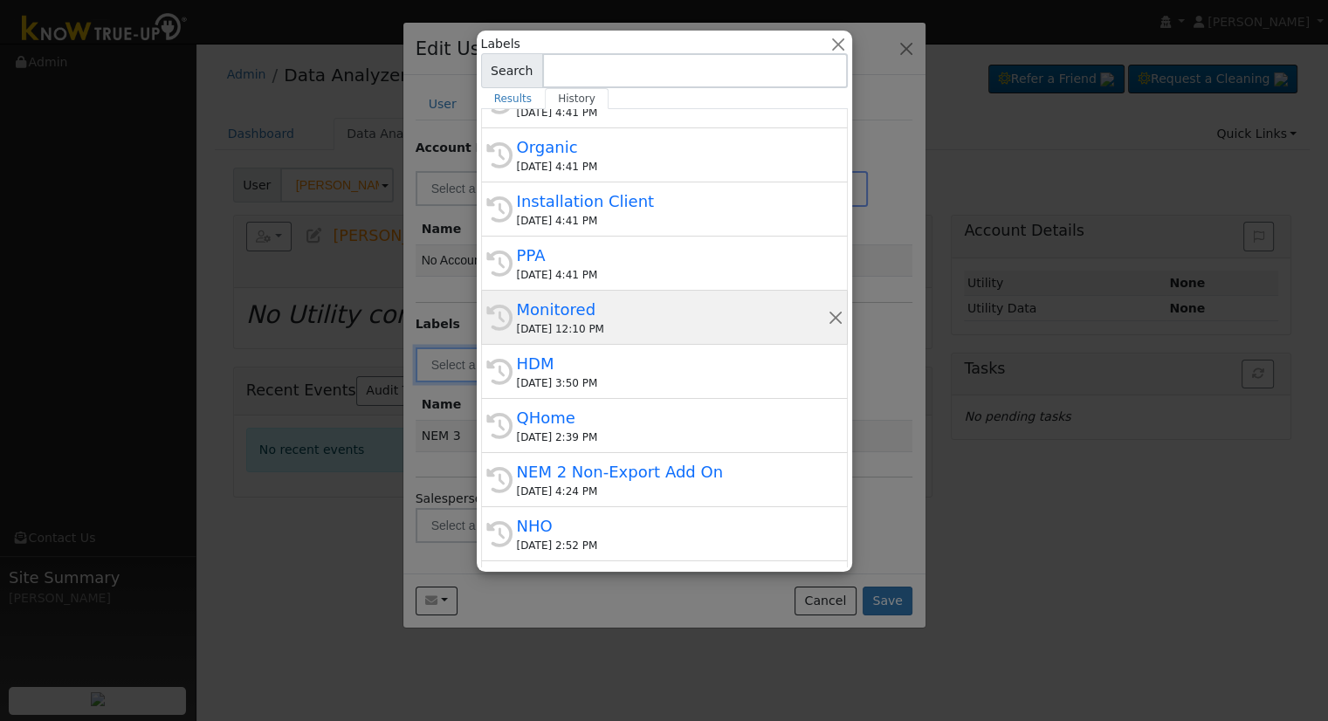
scroll to position [349, 0]
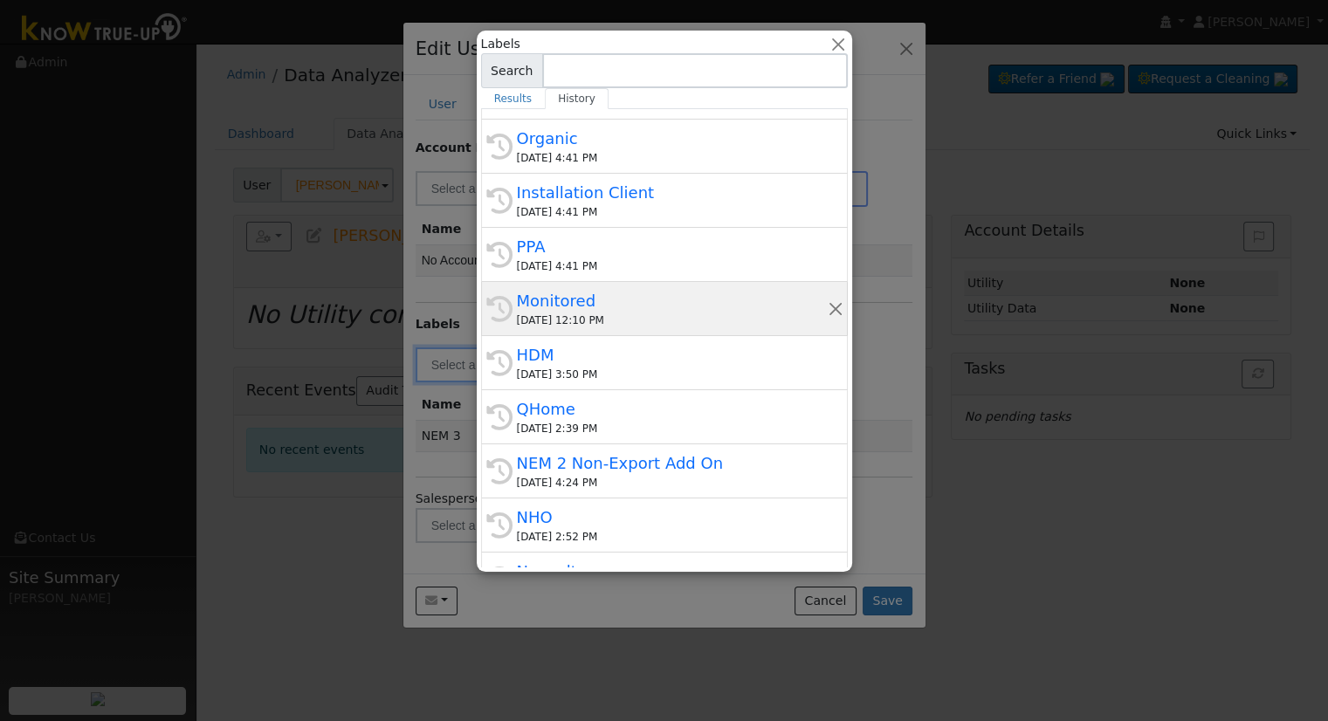
click at [607, 290] on div "Monitored" at bounding box center [672, 301] width 311 height 24
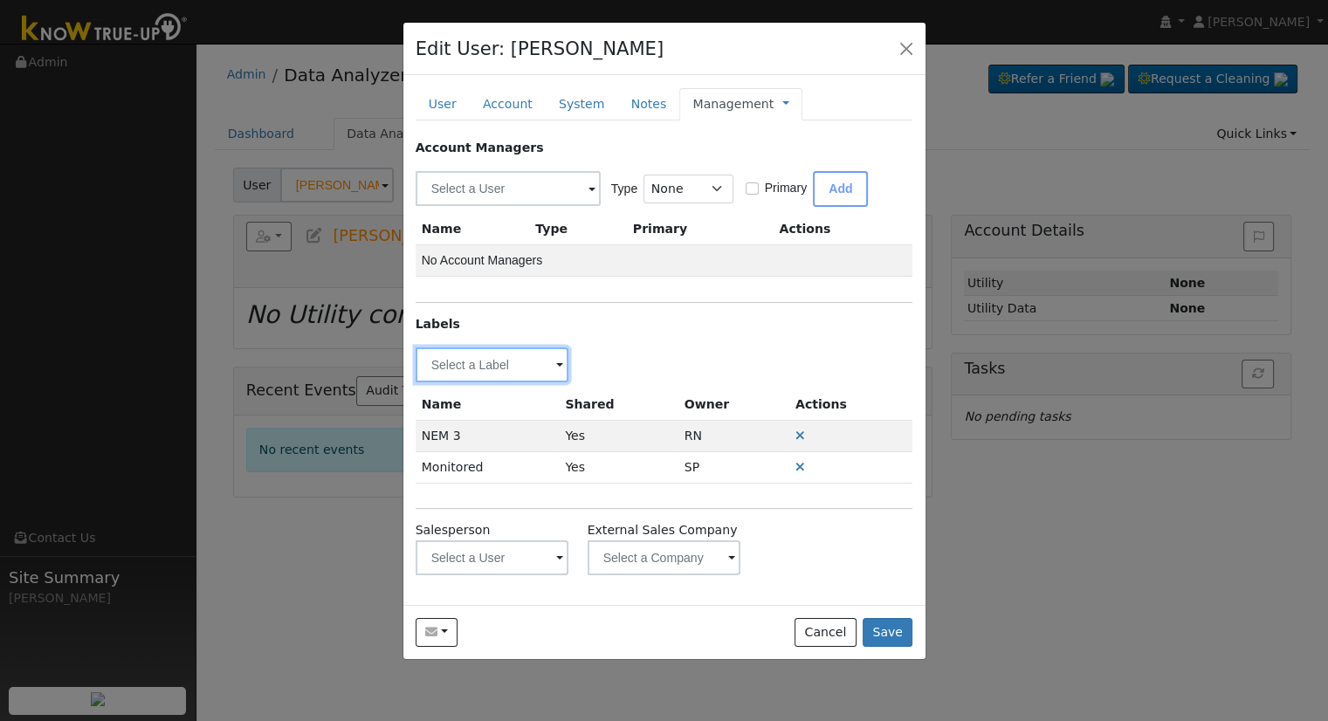
click at [510, 357] on input "text" at bounding box center [493, 365] width 154 height 35
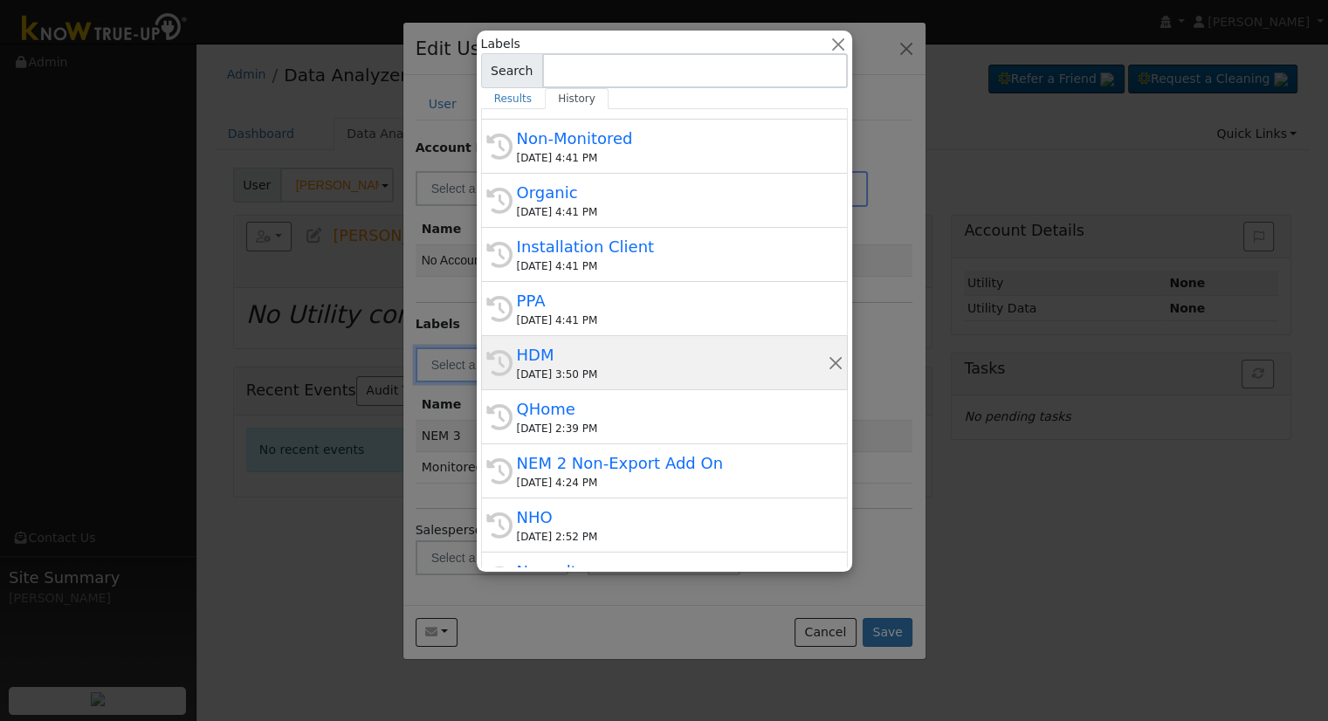
click at [610, 370] on div "[DATE] 3:50 PM" at bounding box center [672, 375] width 311 height 16
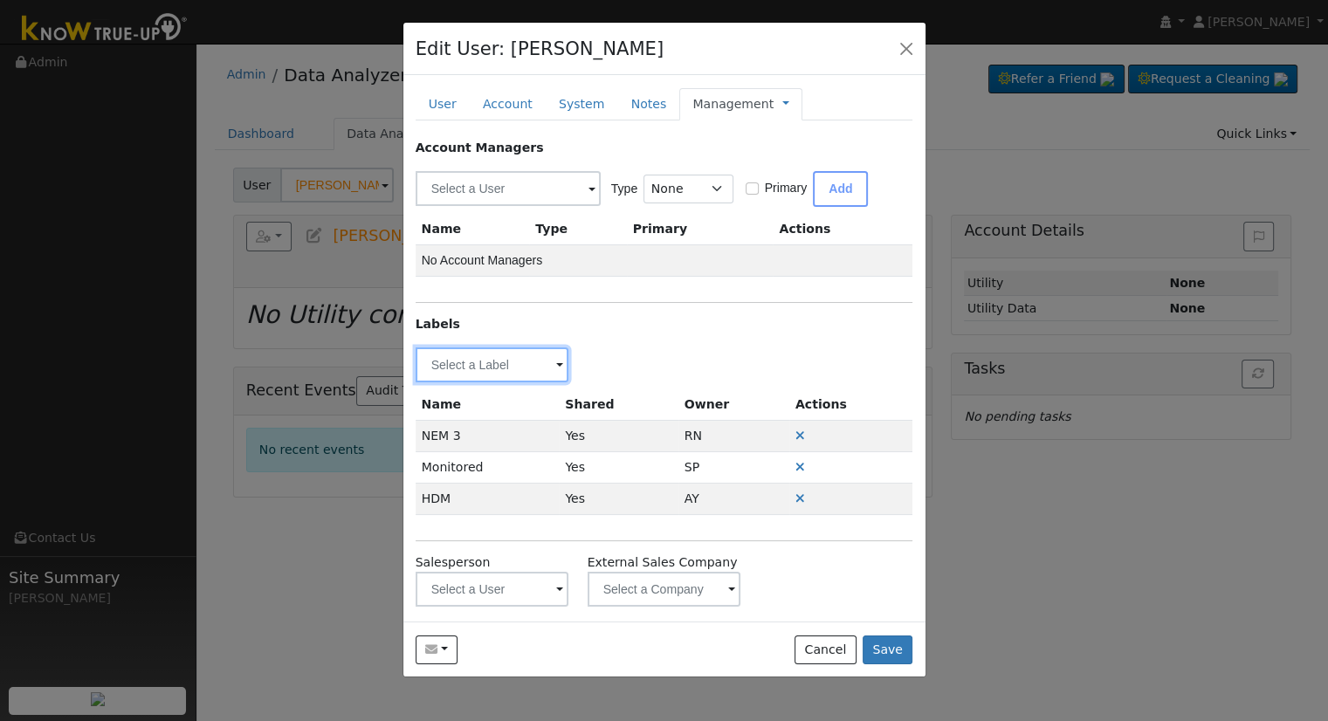
click at [534, 348] on input "text" at bounding box center [493, 365] width 154 height 35
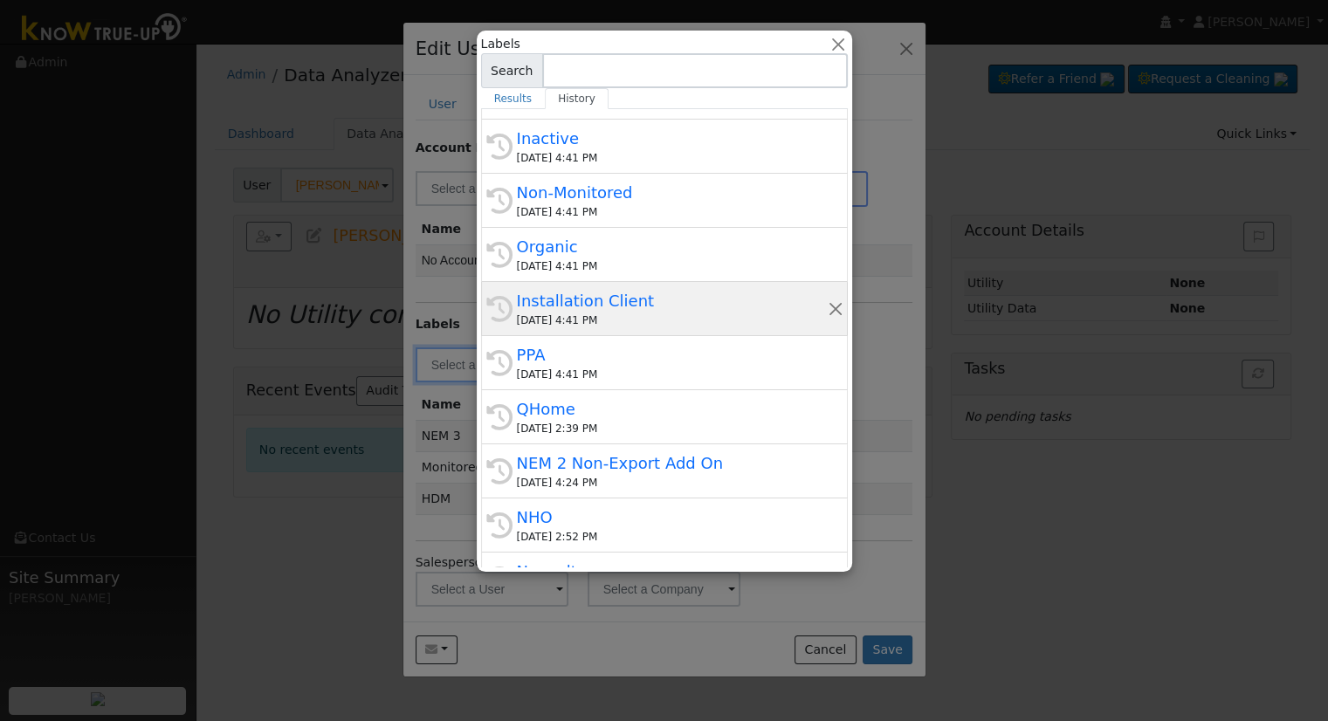
click at [633, 315] on div "[DATE] 4:41 PM" at bounding box center [672, 321] width 311 height 16
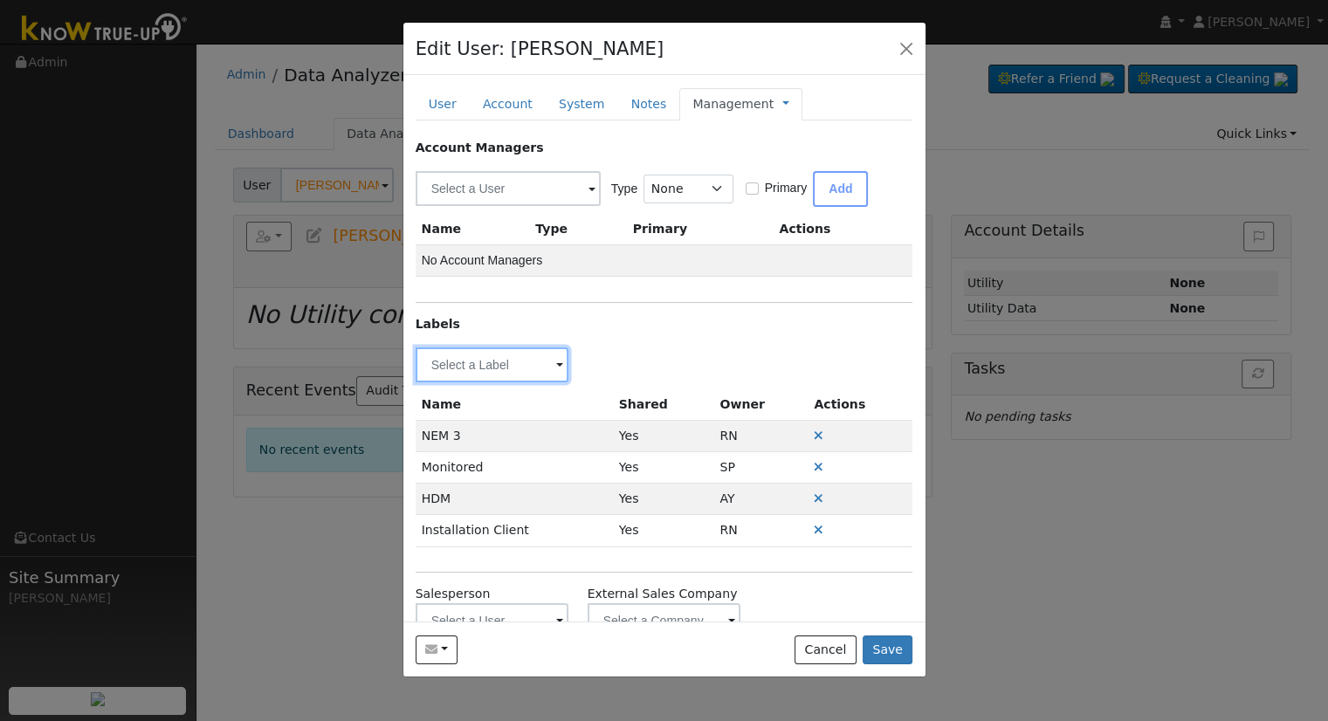
click at [551, 369] on input "text" at bounding box center [493, 365] width 154 height 35
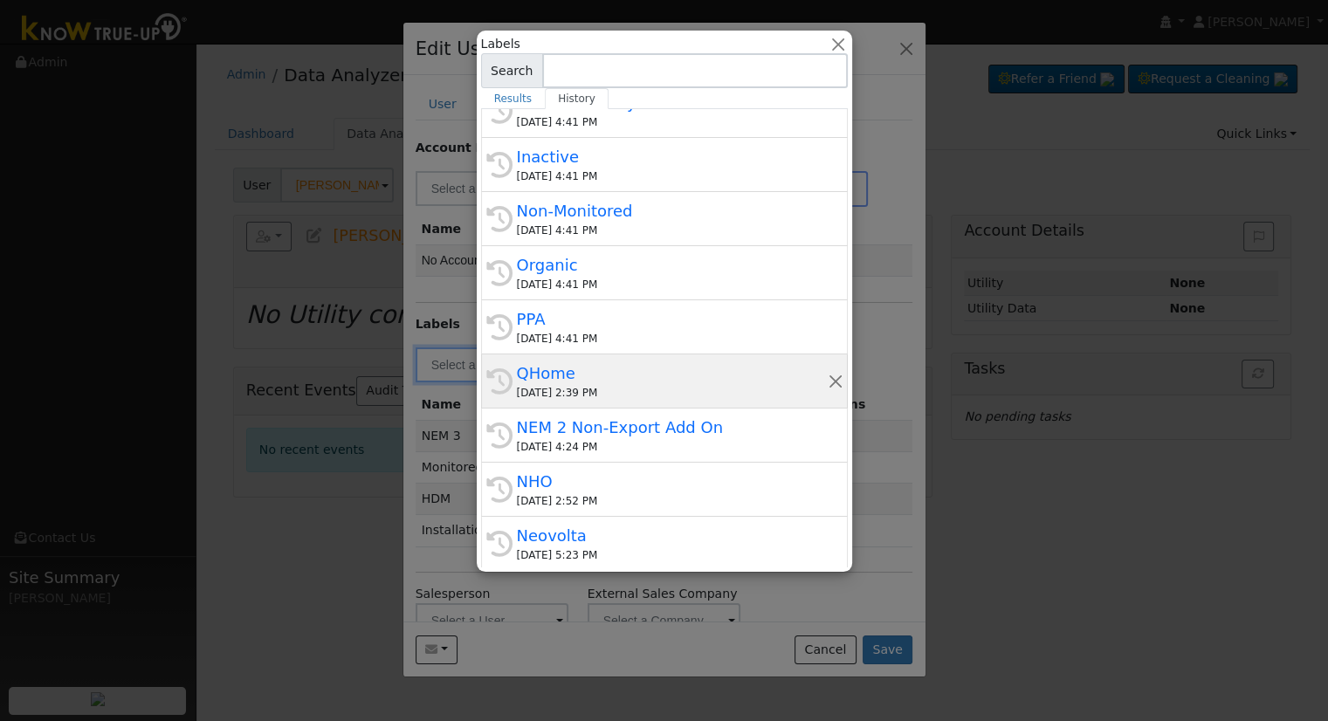
scroll to position [0, 0]
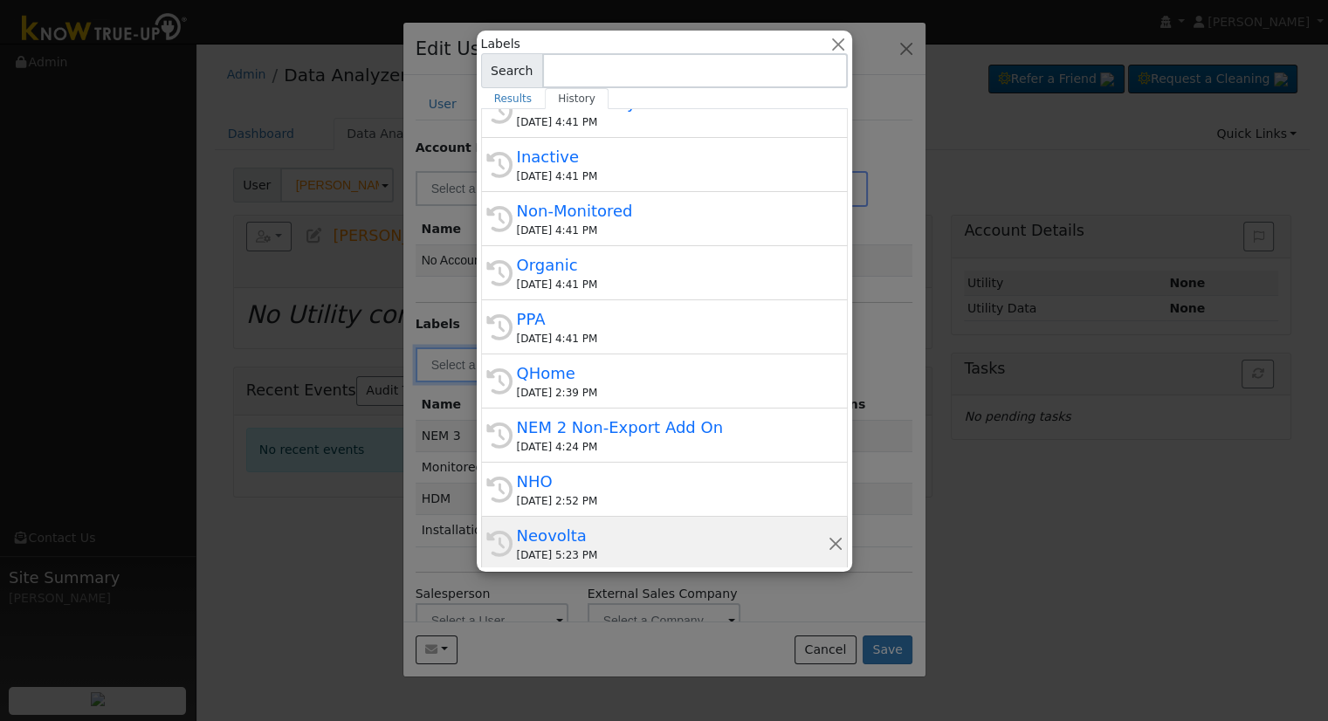
click at [656, 528] on div "Neovolta" at bounding box center [672, 536] width 311 height 24
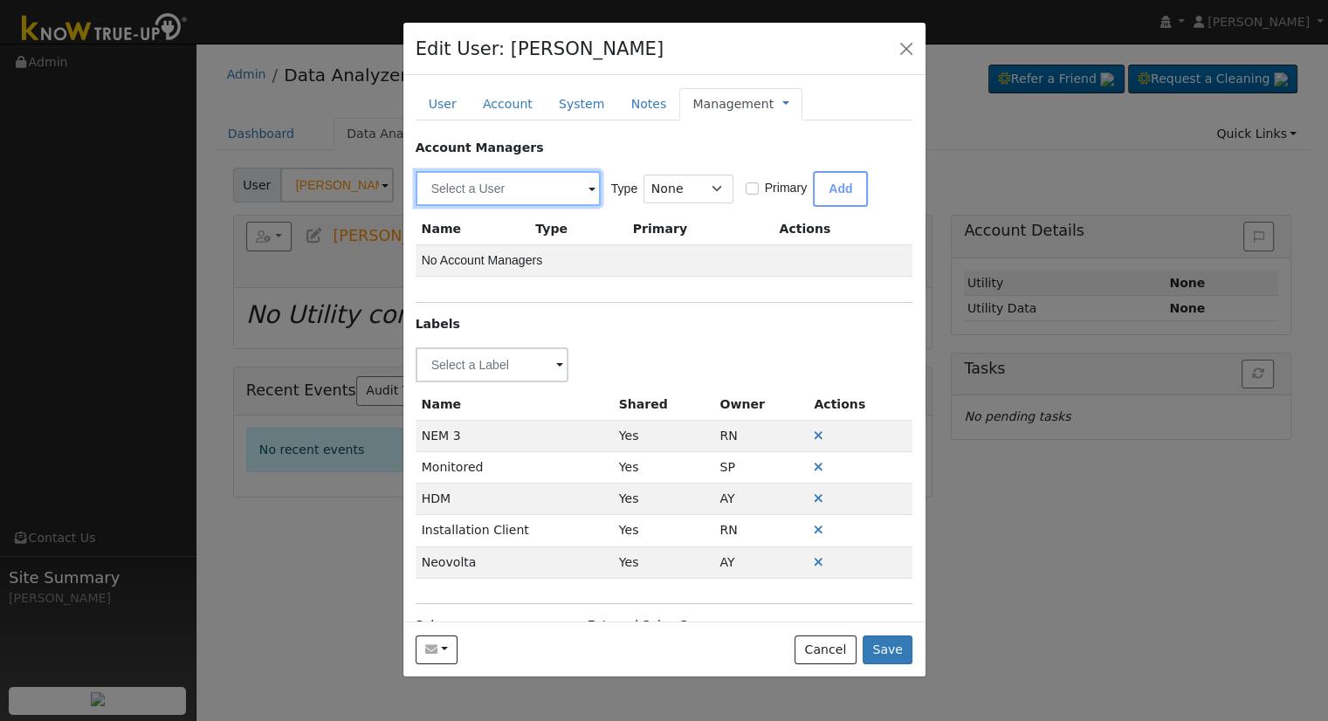
click at [535, 197] on input "text" at bounding box center [508, 188] width 185 height 35
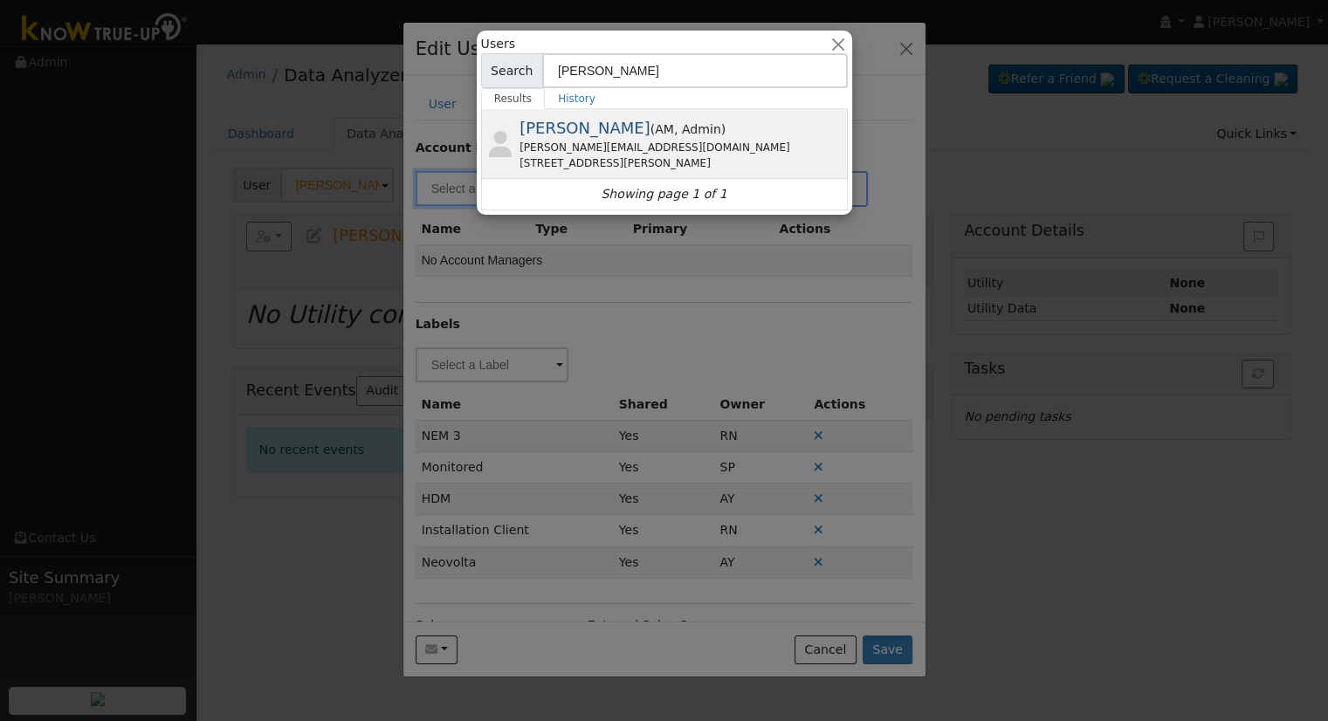
type input "[PERSON_NAME]"
click at [594, 141] on div "[PERSON_NAME][EMAIL_ADDRESS][DOMAIN_NAME]" at bounding box center [682, 148] width 324 height 16
type input "[PERSON_NAME]"
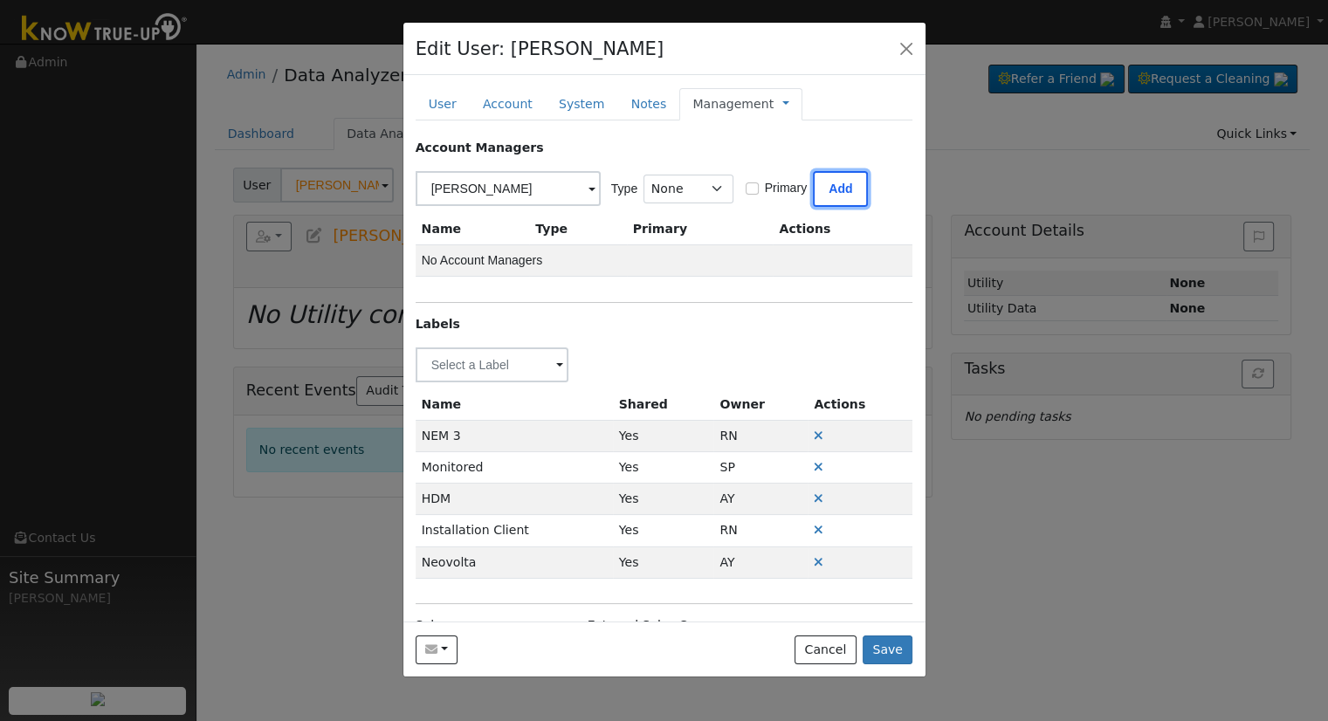
click at [837, 190] on button "Add" at bounding box center [840, 189] width 55 height 36
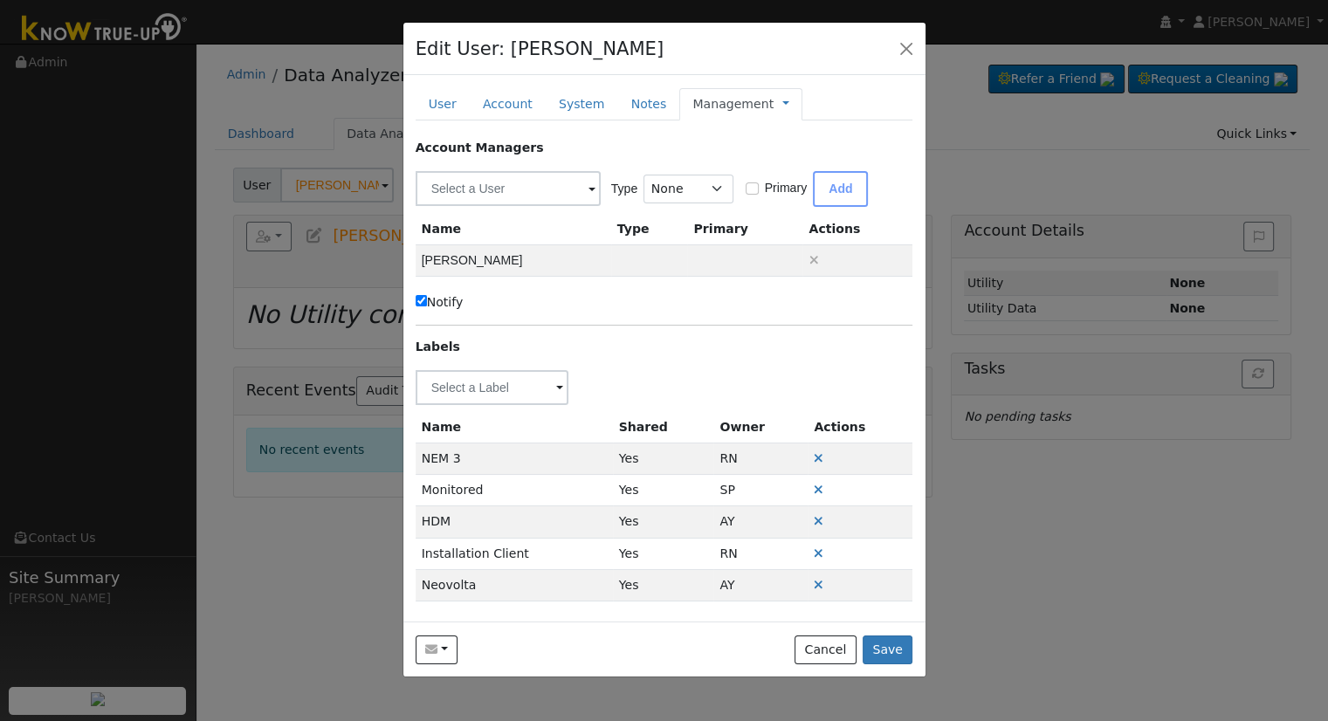
click at [457, 308] on label "Notify" at bounding box center [440, 302] width 48 height 18
click at [427, 307] on input "Notify" at bounding box center [421, 300] width 11 height 11
click at [461, 300] on label "Notify" at bounding box center [440, 302] width 48 height 18
click at [427, 300] on input "Notify" at bounding box center [421, 300] width 11 height 11
click at [461, 300] on label "Notify" at bounding box center [440, 302] width 48 height 18
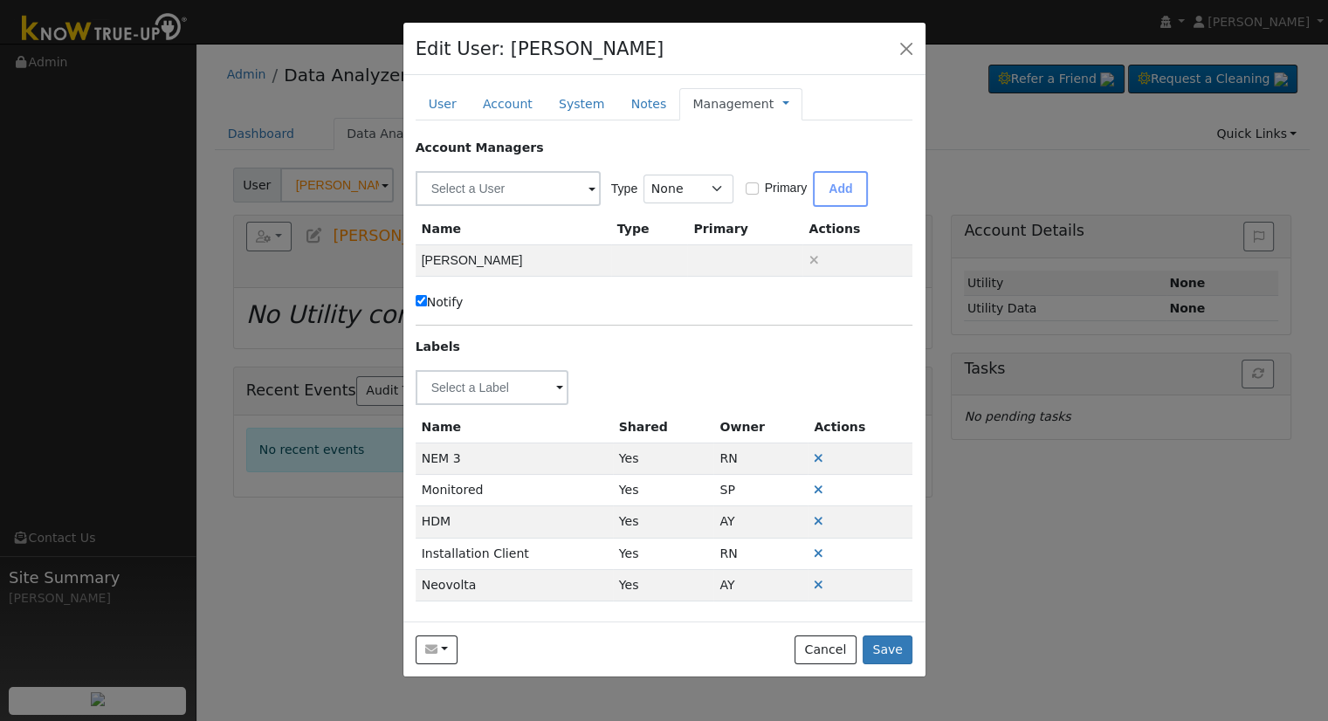
click at [427, 300] on input "Notify" at bounding box center [421, 300] width 11 height 11
checkbox input "false"
click at [782, 107] on link at bounding box center [785, 104] width 7 height 18
click at [783, 159] on link "Billing" at bounding box center [843, 160] width 121 height 24
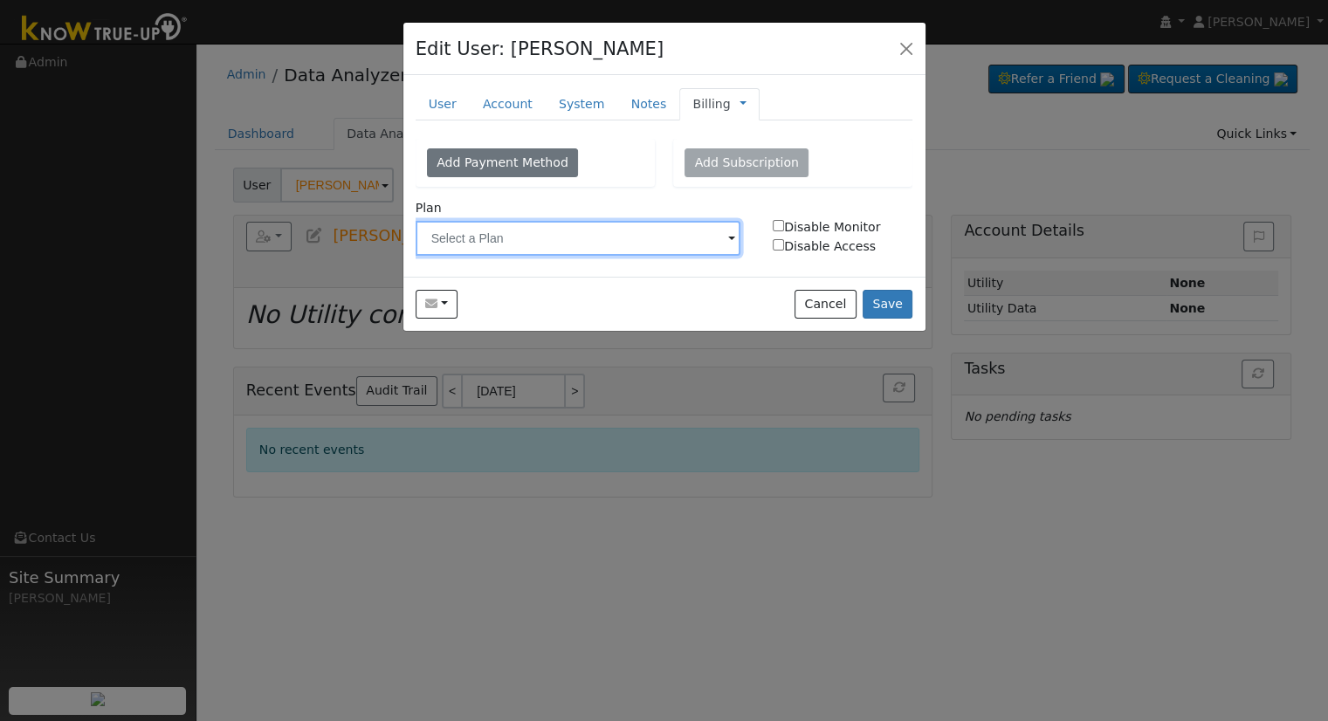
click at [555, 234] on input "text" at bounding box center [579, 238] width 326 height 35
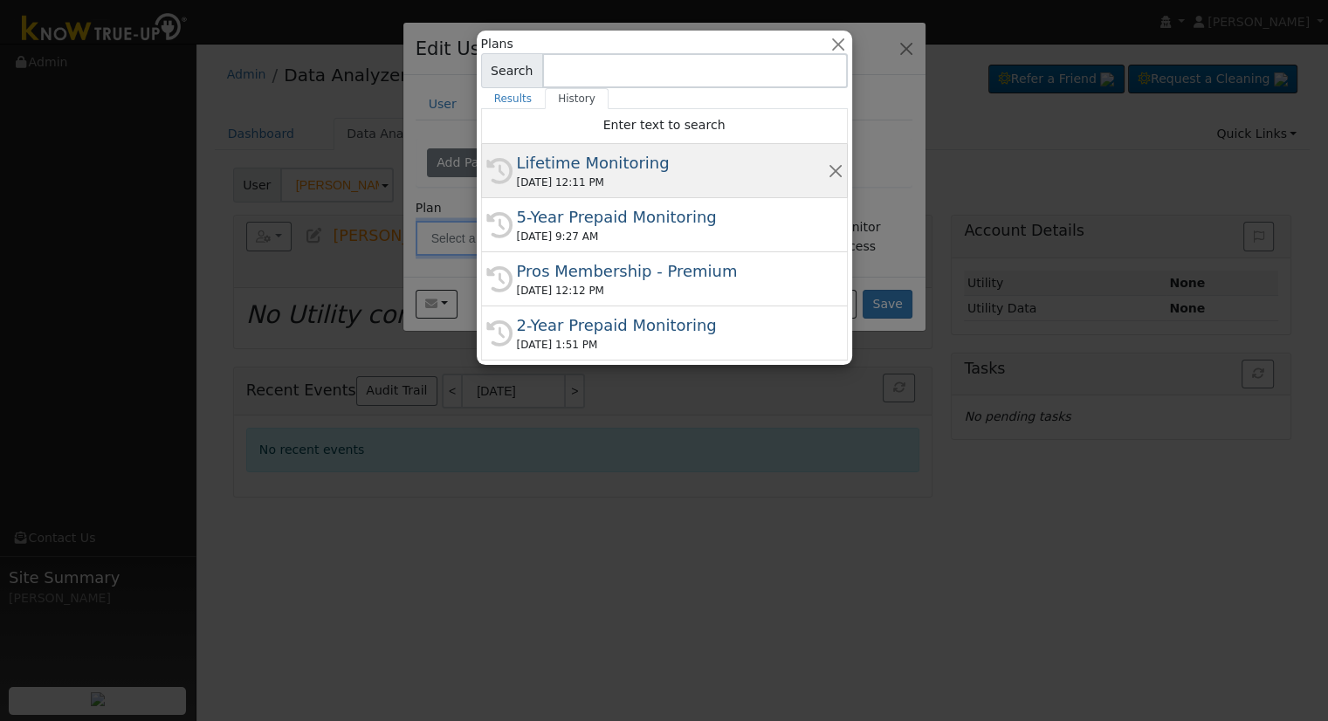
click at [604, 173] on div "Lifetime Monitoring" at bounding box center [672, 163] width 311 height 24
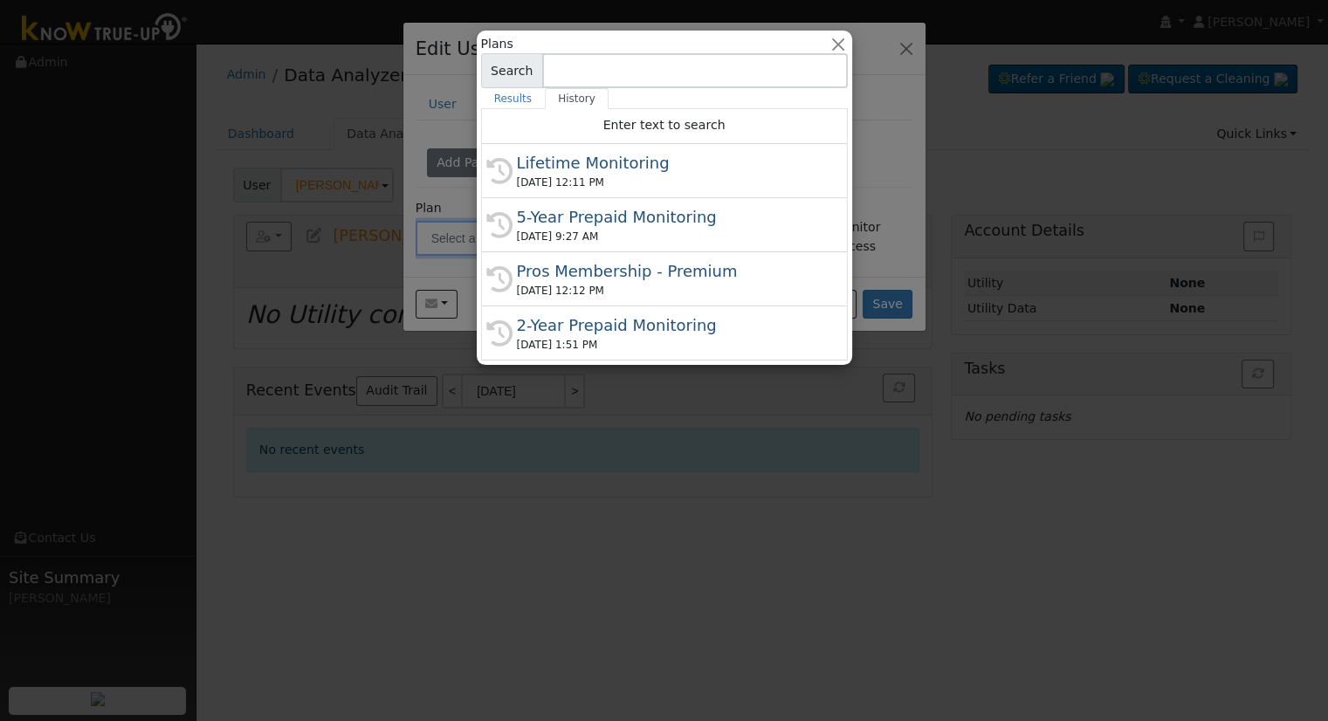
type input "Lifetime Monitoring"
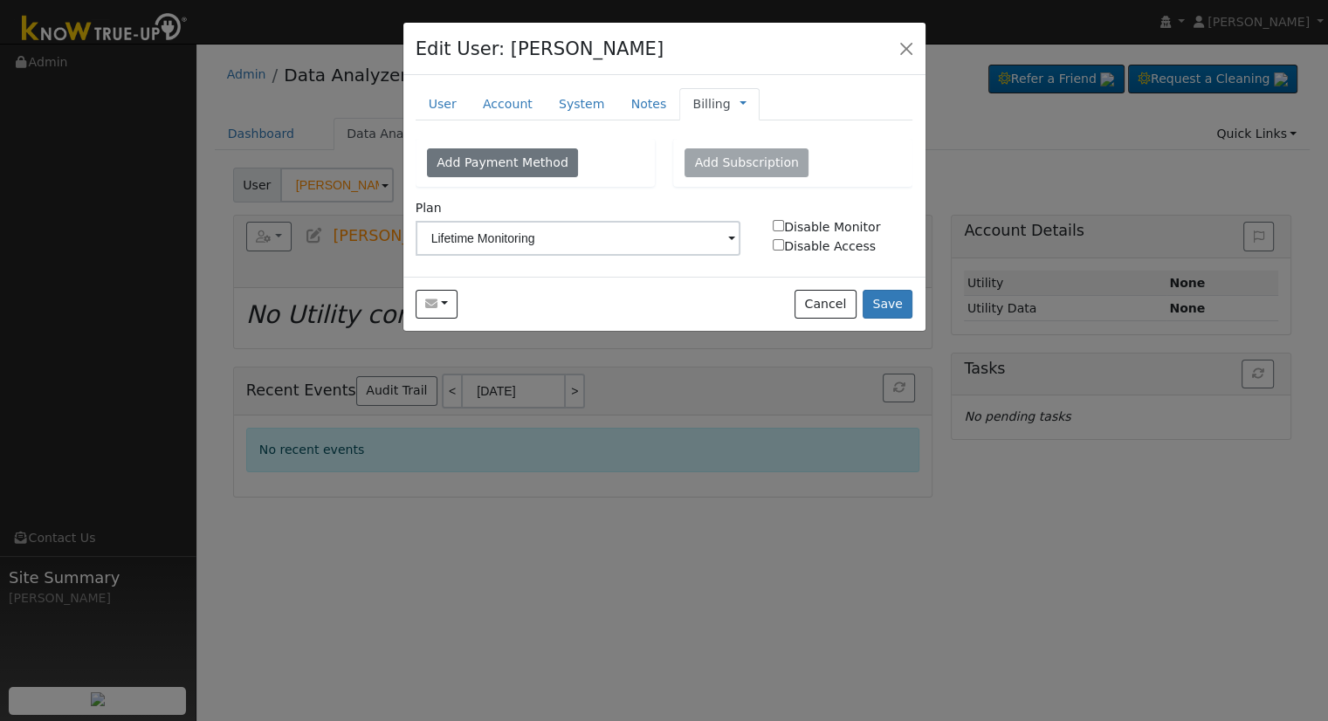
click at [695, 112] on link "Billing" at bounding box center [712, 104] width 38 height 18
click at [752, 132] on link "Management" at bounding box center [801, 135] width 121 height 24
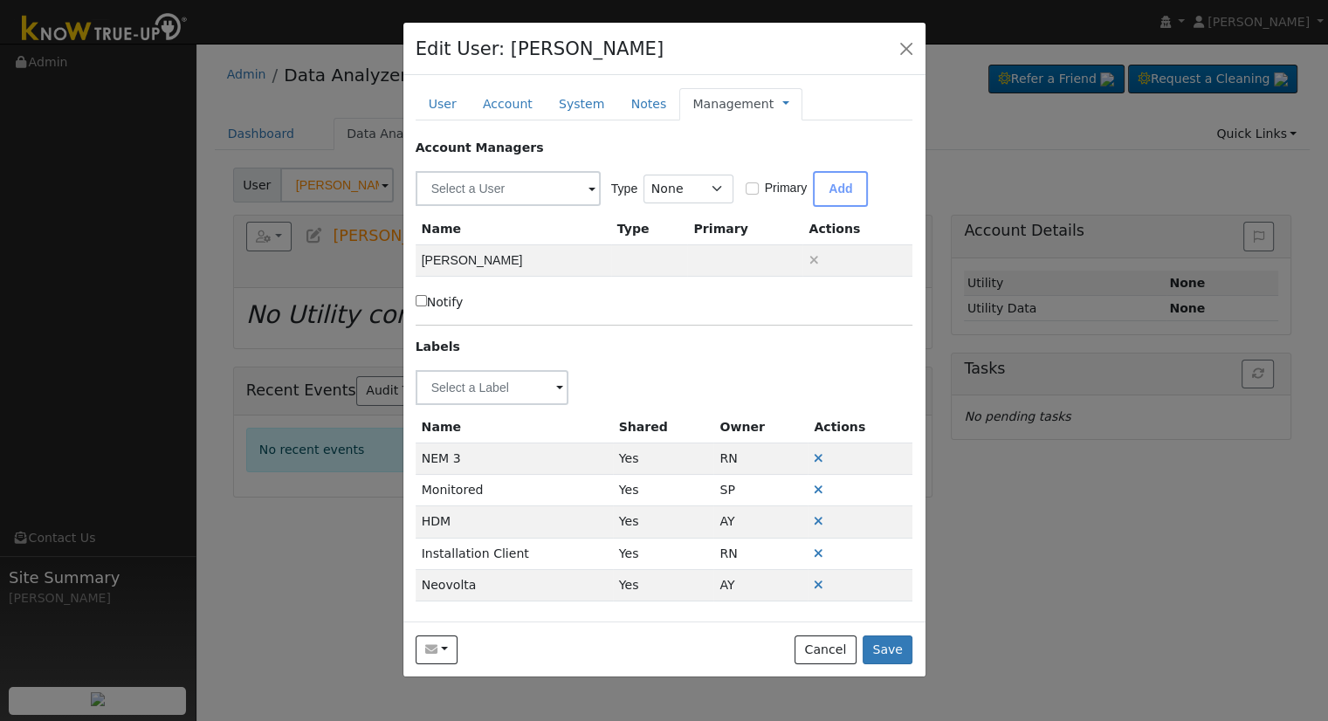
click at [703, 101] on link "Management" at bounding box center [733, 104] width 81 height 18
click at [787, 179] on link "Timeline" at bounding box center [843, 184] width 121 height 24
type input "[DATE]"
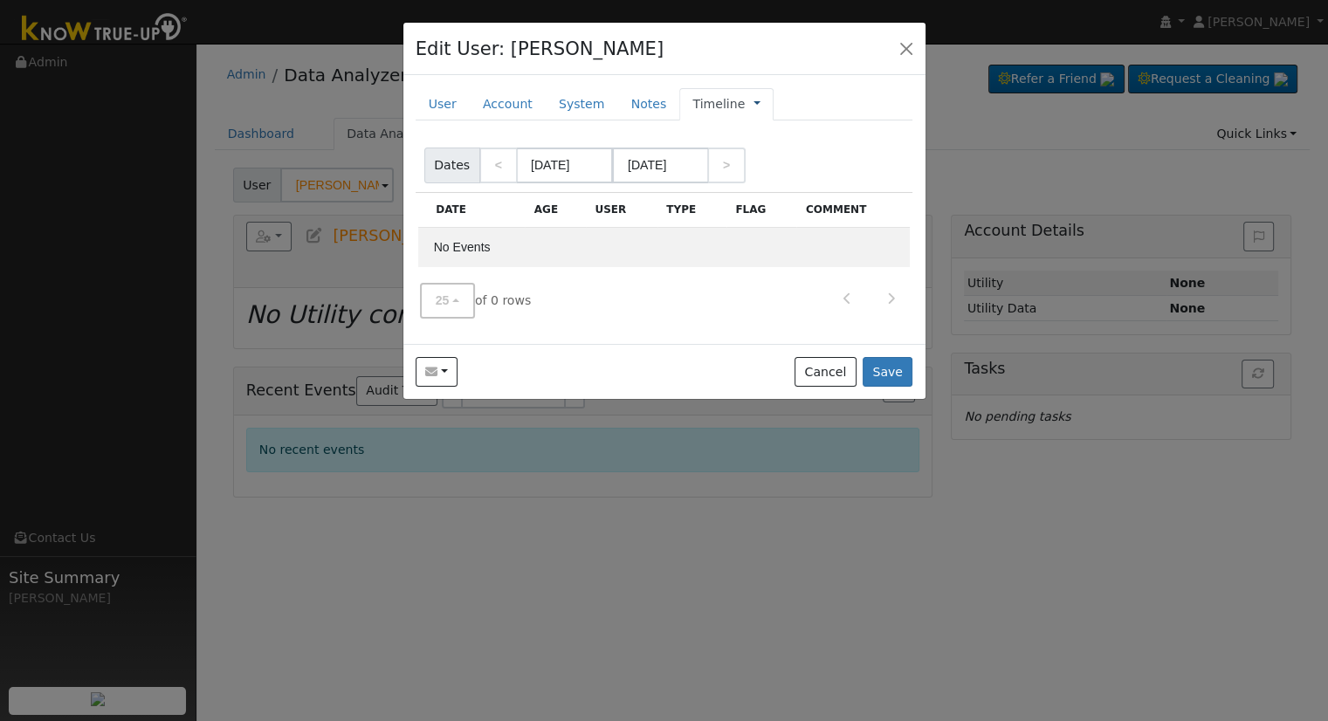
click at [754, 106] on link at bounding box center [757, 104] width 7 height 18
click at [760, 164] on link "Billing" at bounding box center [815, 160] width 121 height 24
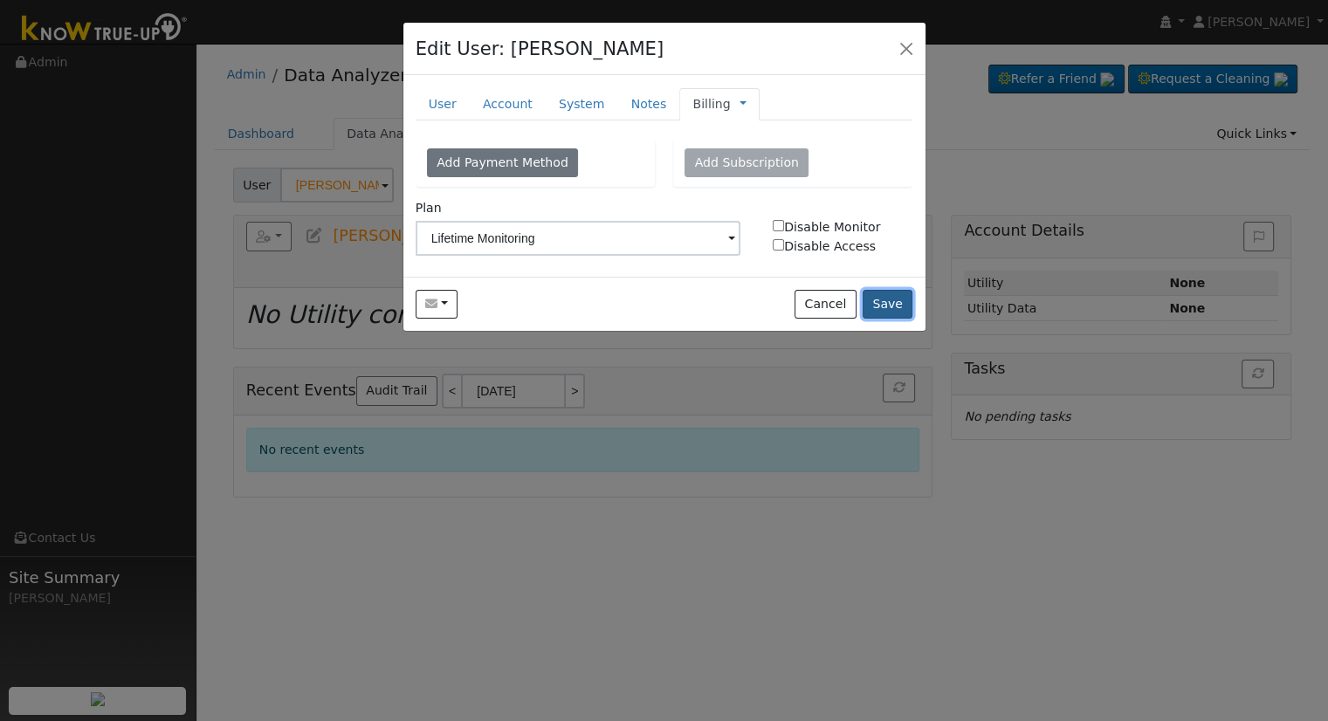
click at [893, 299] on button "Save" at bounding box center [888, 305] width 51 height 30
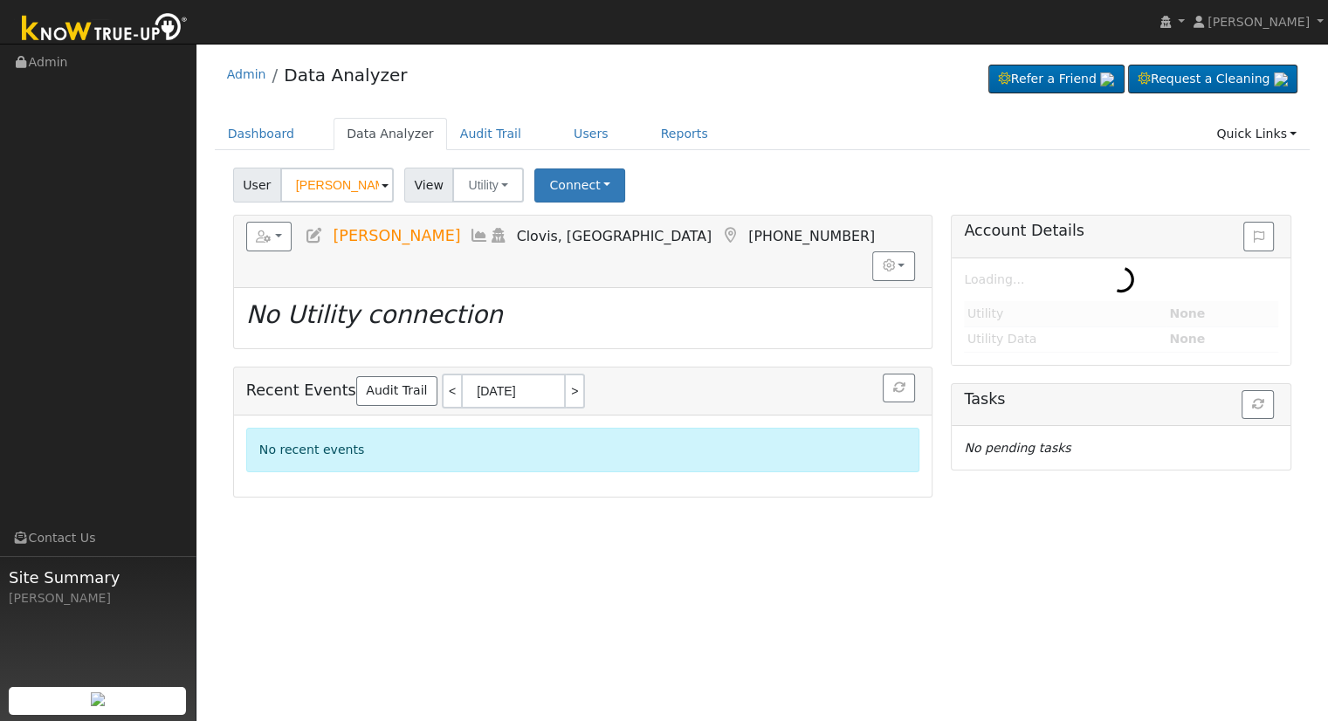
type input "[PERSON_NAME] & [PERSON_NAME]"
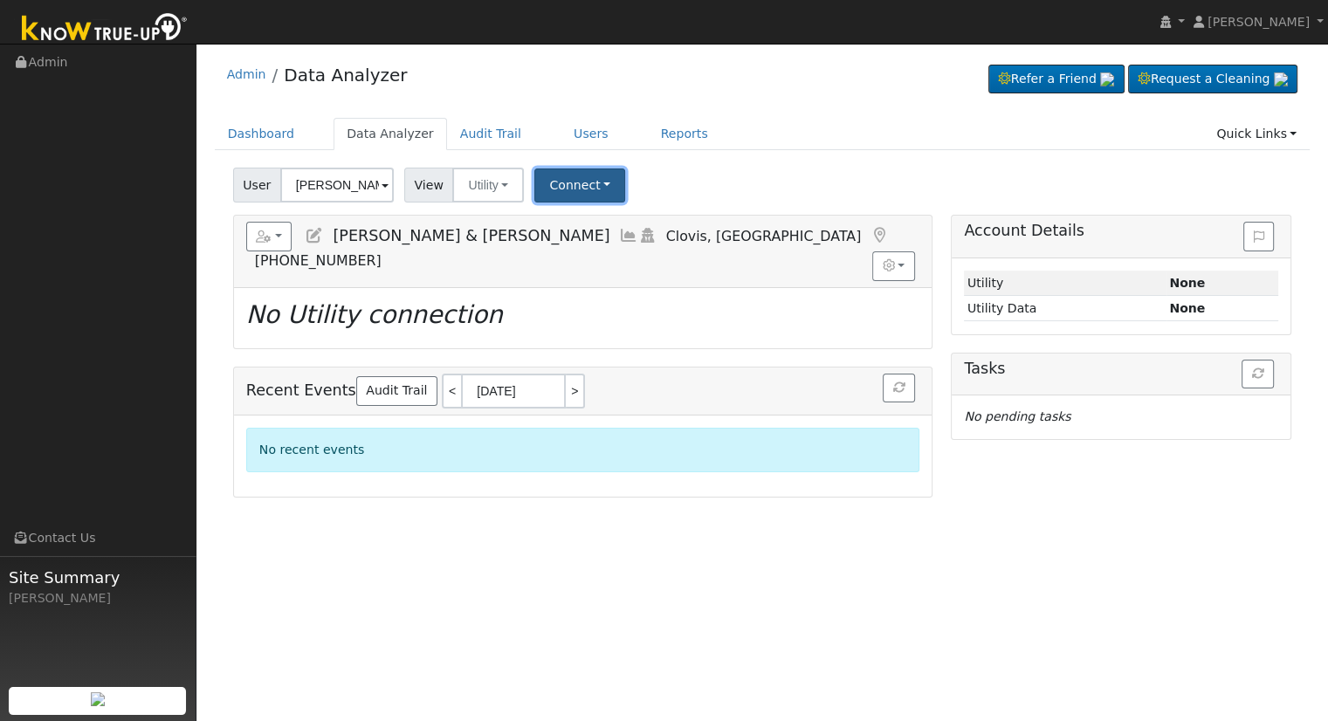
click at [542, 200] on button "Connect" at bounding box center [579, 186] width 91 height 34
click at [564, 219] on link "Select a Provider" at bounding box center [603, 223] width 136 height 24
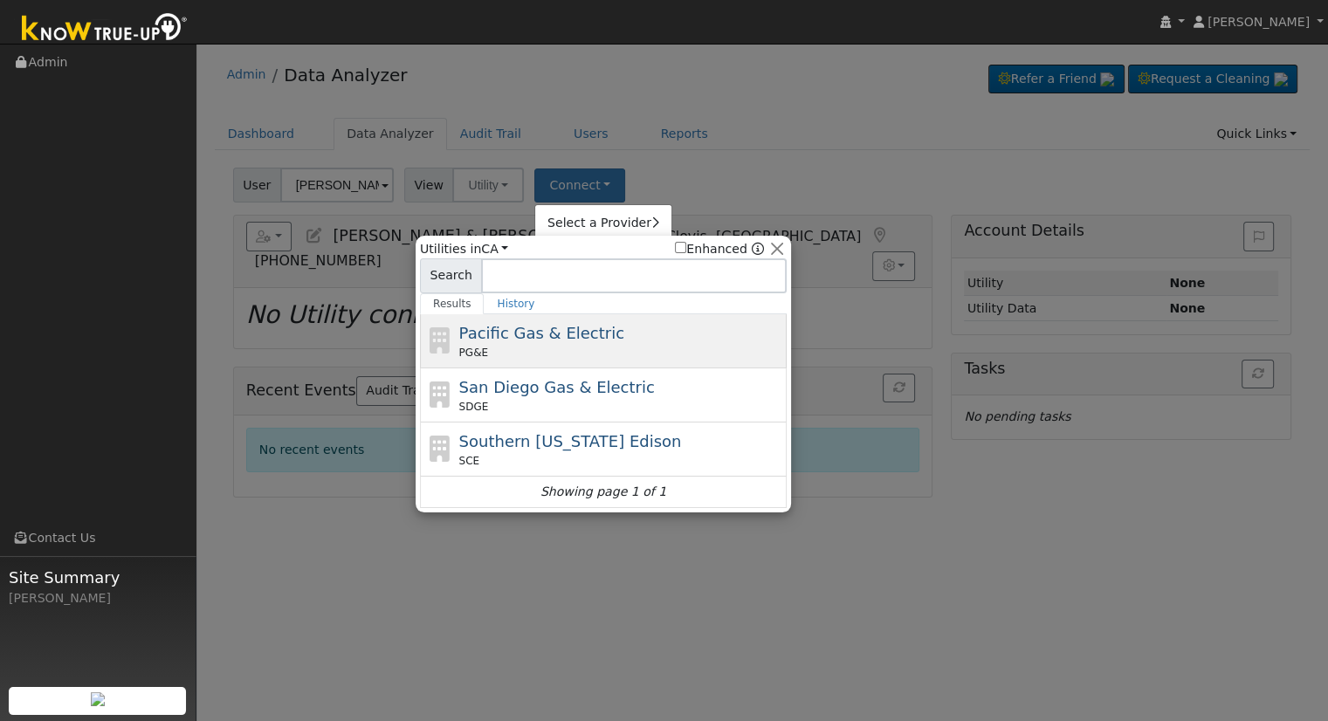
click at [577, 345] on div "PG&E" at bounding box center [621, 353] width 324 height 16
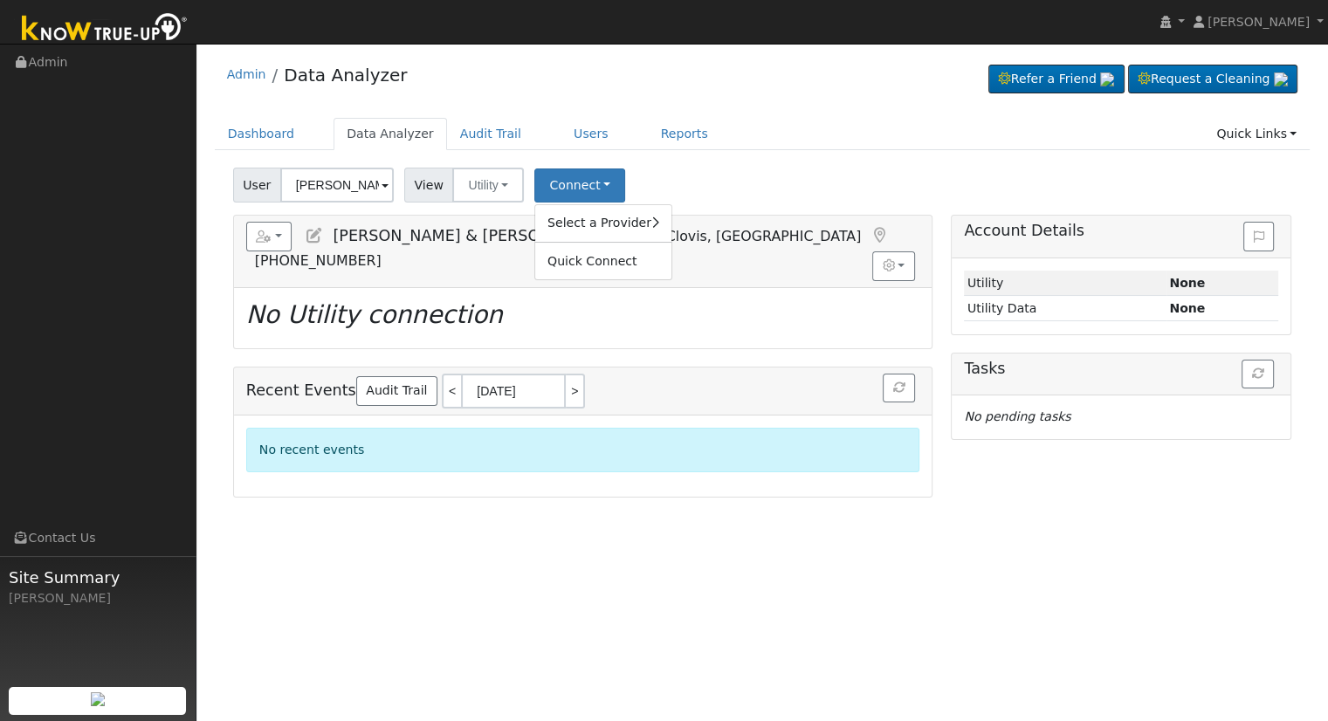
click at [617, 235] on div "Select a Provider Quick Connect" at bounding box center [603, 242] width 138 height 76
click at [611, 224] on link "Select a Provider" at bounding box center [603, 223] width 136 height 24
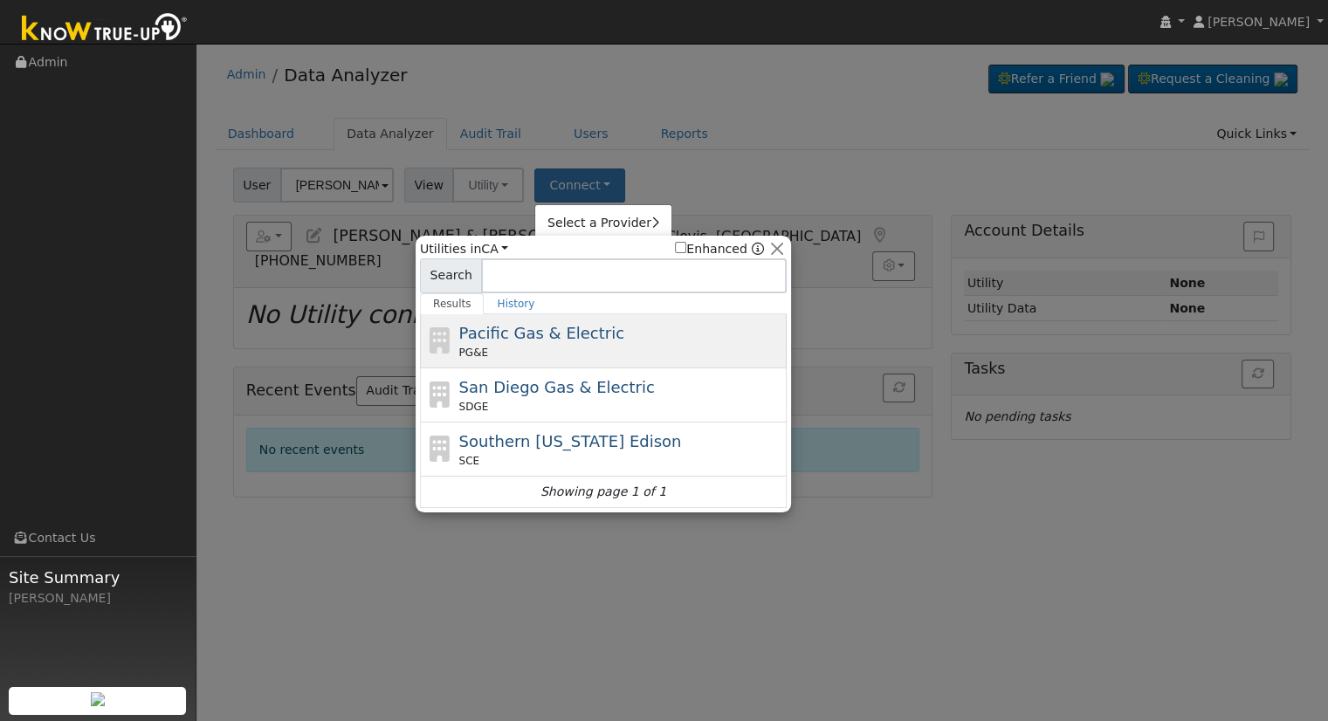
click at [492, 342] on div "Pacific Gas & Electric PG&E" at bounding box center [621, 340] width 324 height 39
